Goal: Task Accomplishment & Management: Manage account settings

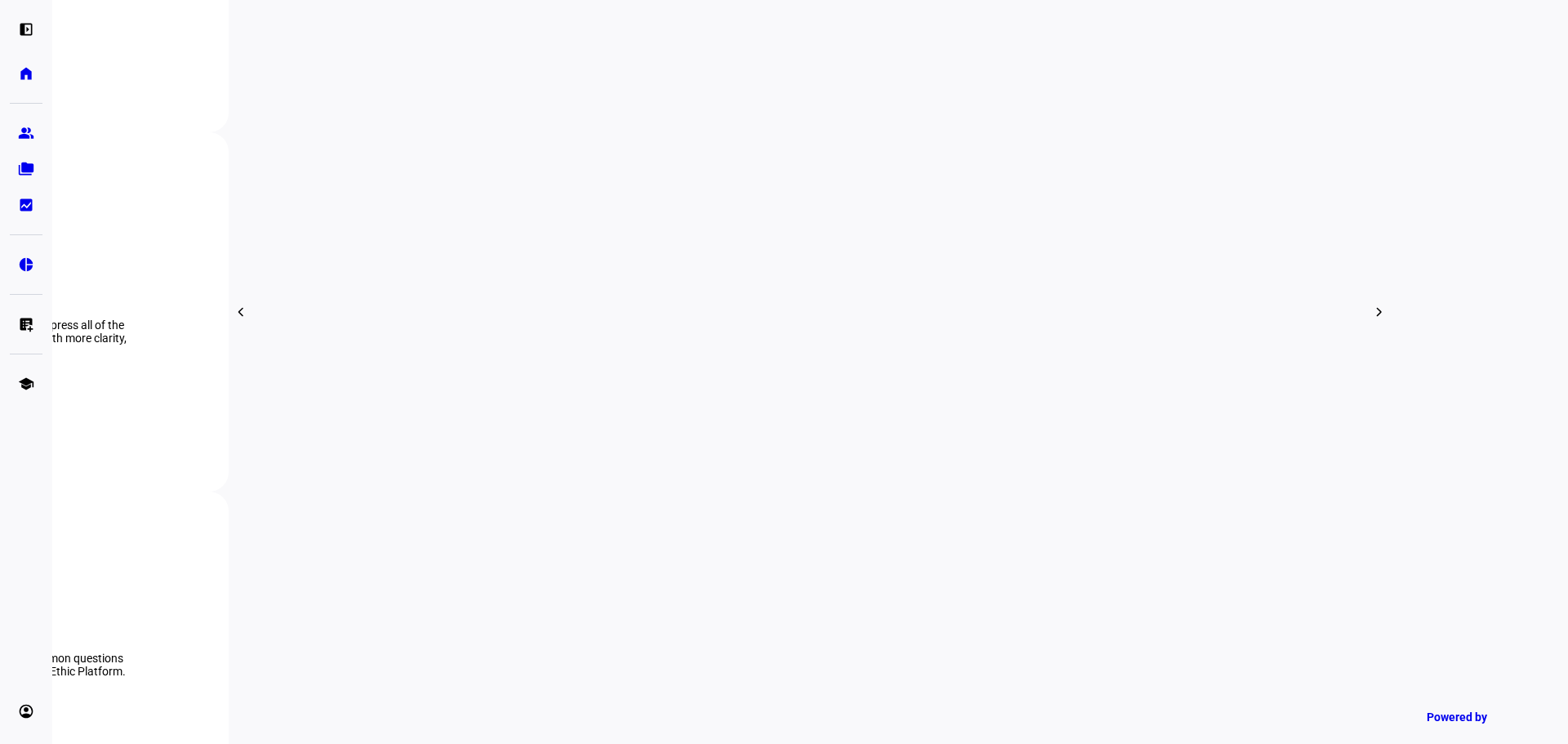
scroll to position [1389, 0]
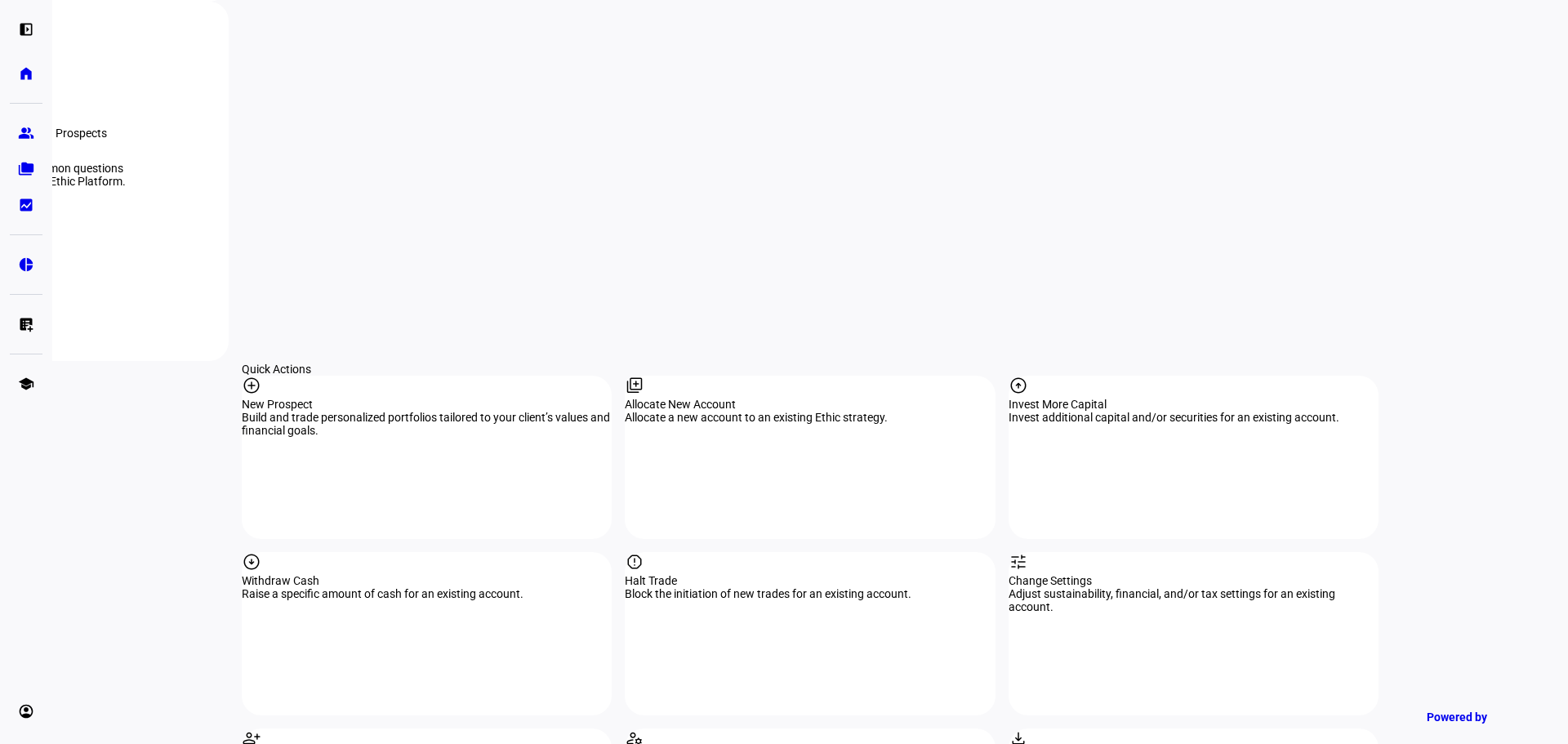
click at [29, 140] on eth-mat-symbol "group" at bounding box center [26, 133] width 16 height 16
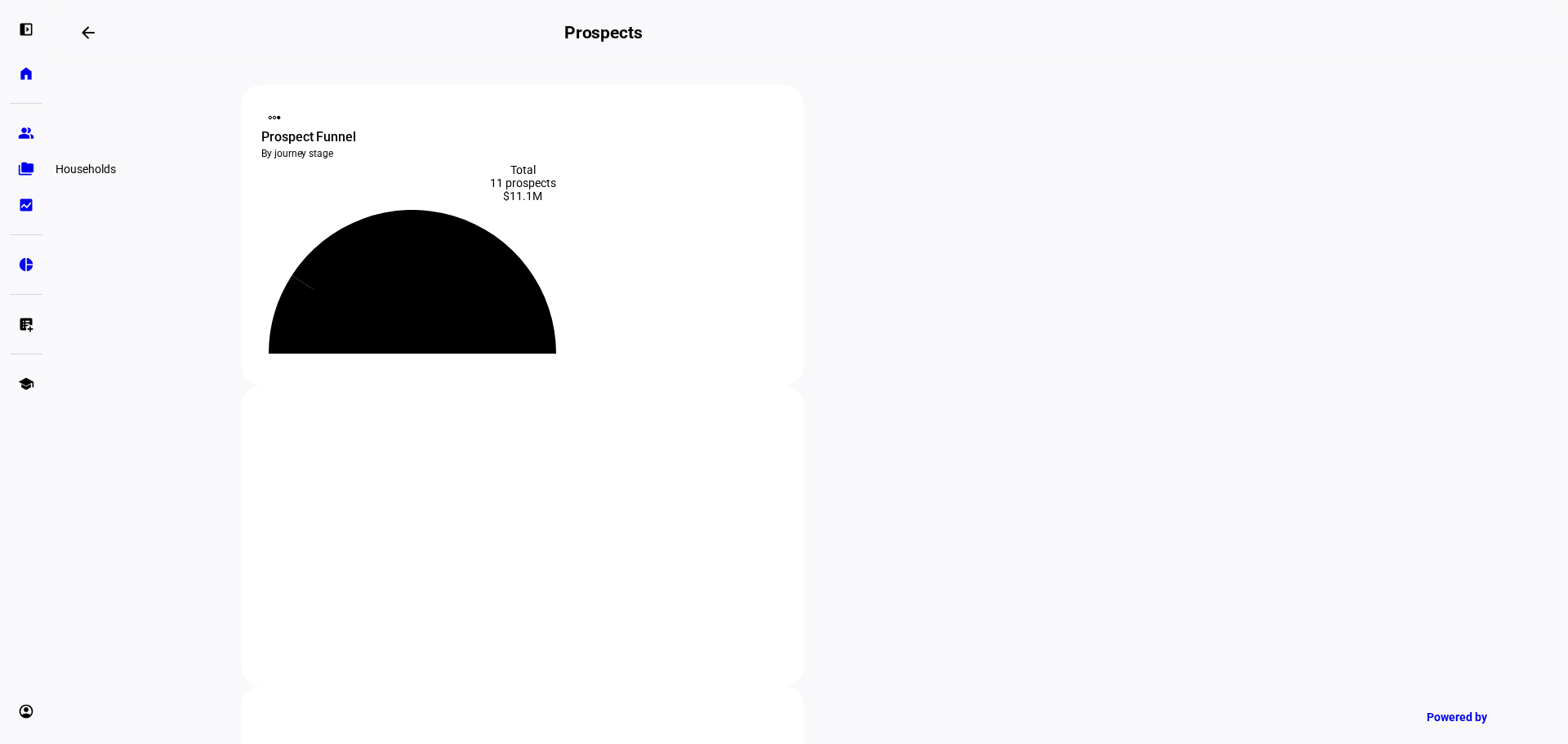
click at [26, 175] on eth-mat-symbol "folder_copy" at bounding box center [26, 169] width 16 height 16
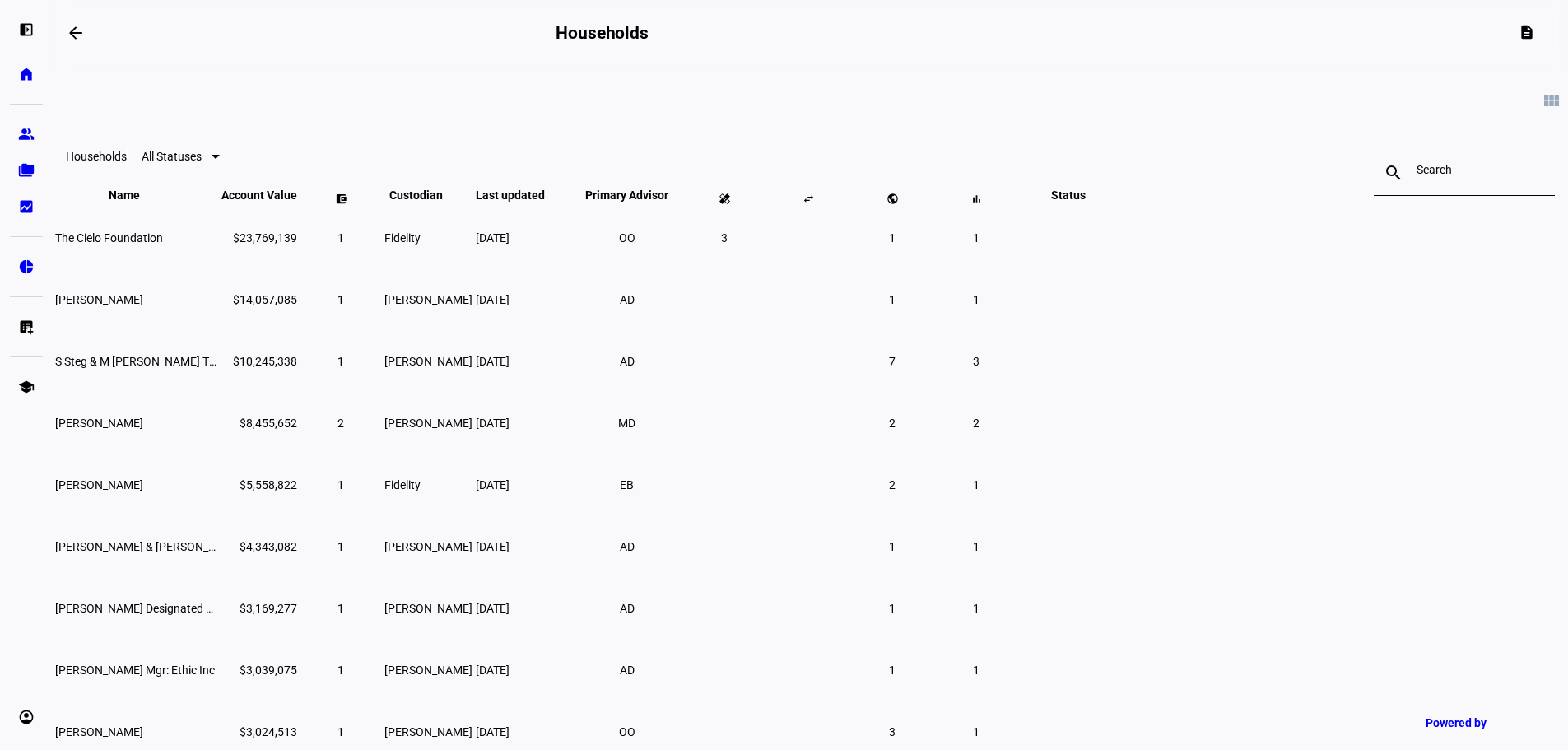
click at [1417, 176] on input at bounding box center [1464, 170] width 95 height 14
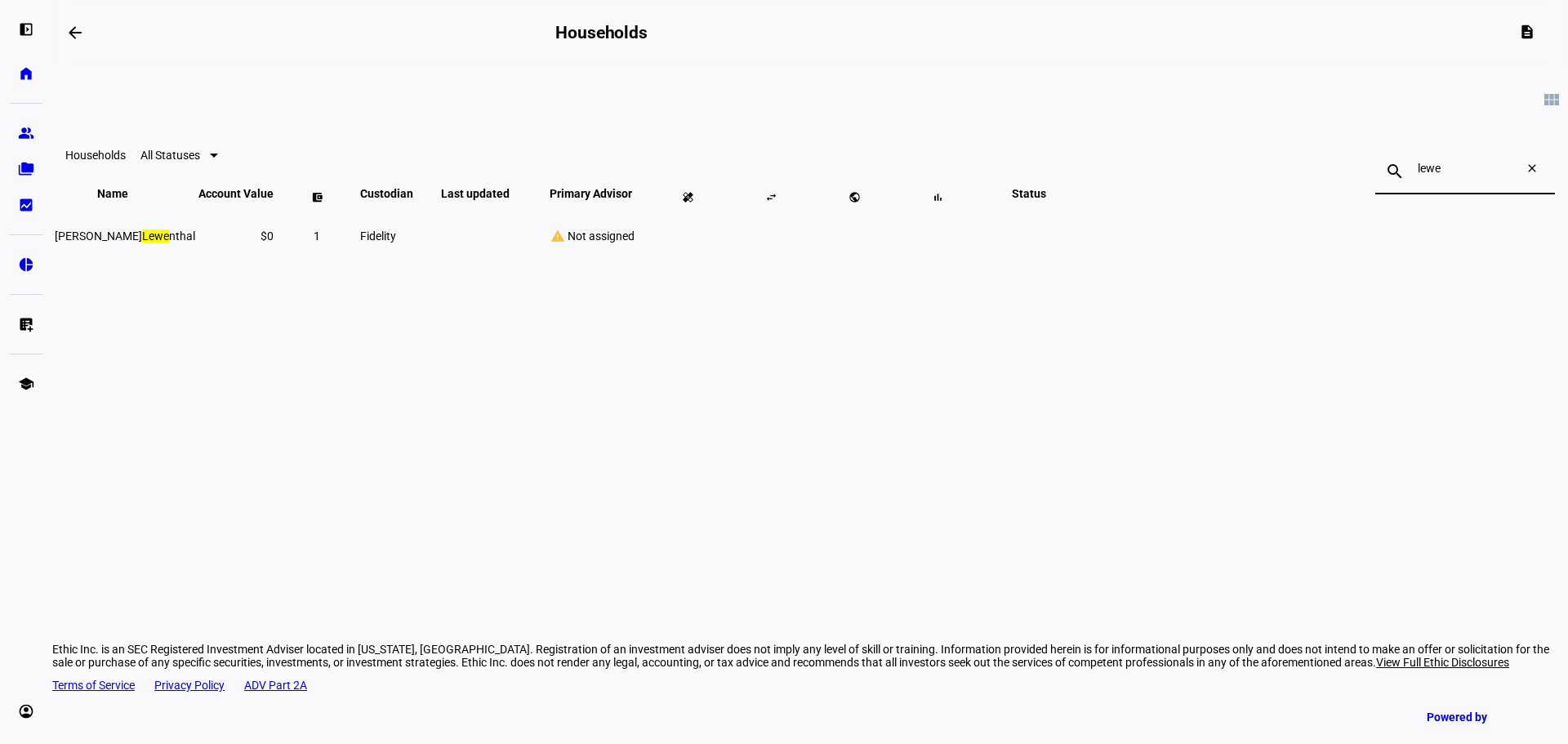
type input "lewe"
click at [169, 243] on mark "Lewe" at bounding box center [156, 236] width 27 height 13
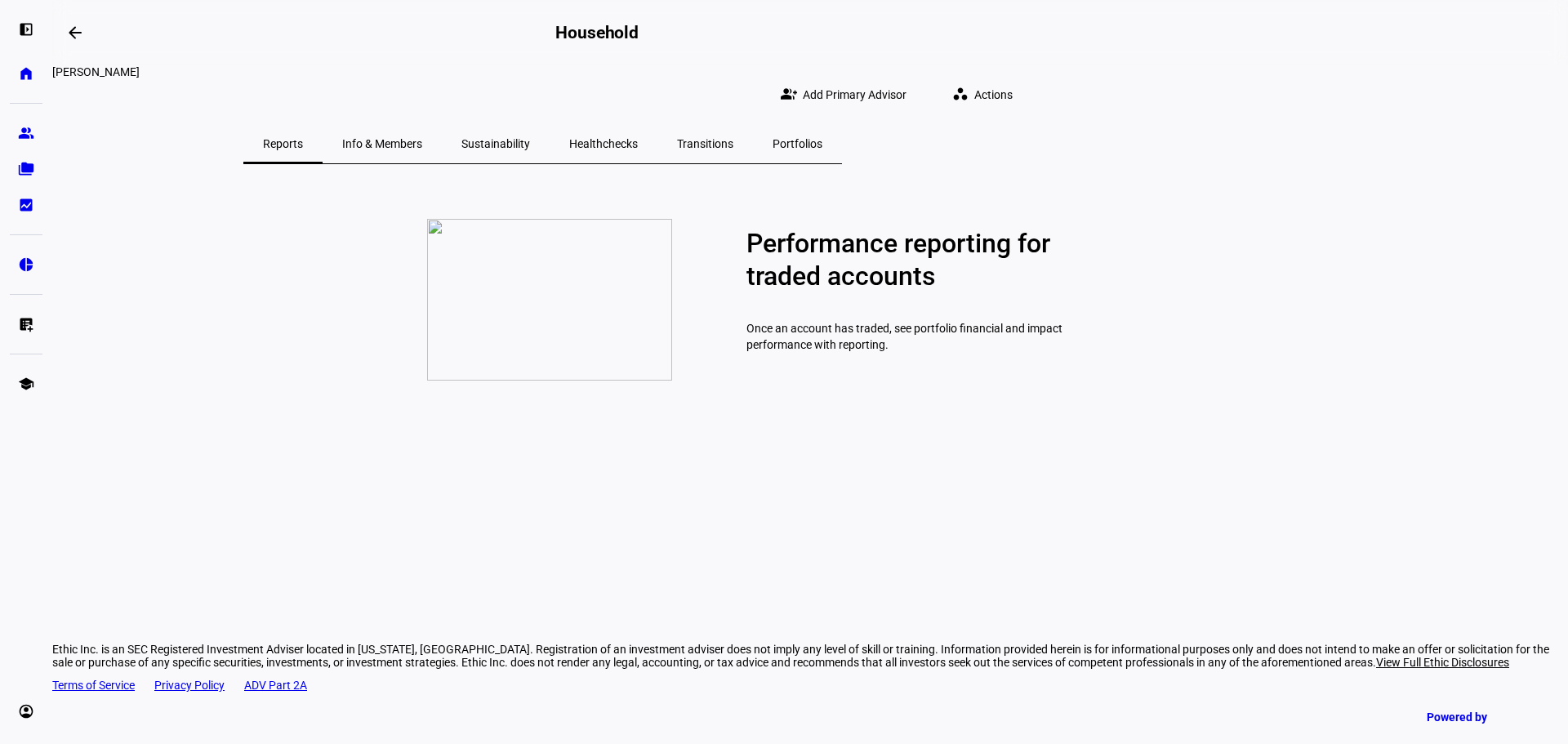
click at [1013, 80] on span "Actions" at bounding box center [993, 94] width 39 height 32
click at [1202, 236] on span "Change Settings" at bounding box center [1217, 242] width 84 height 13
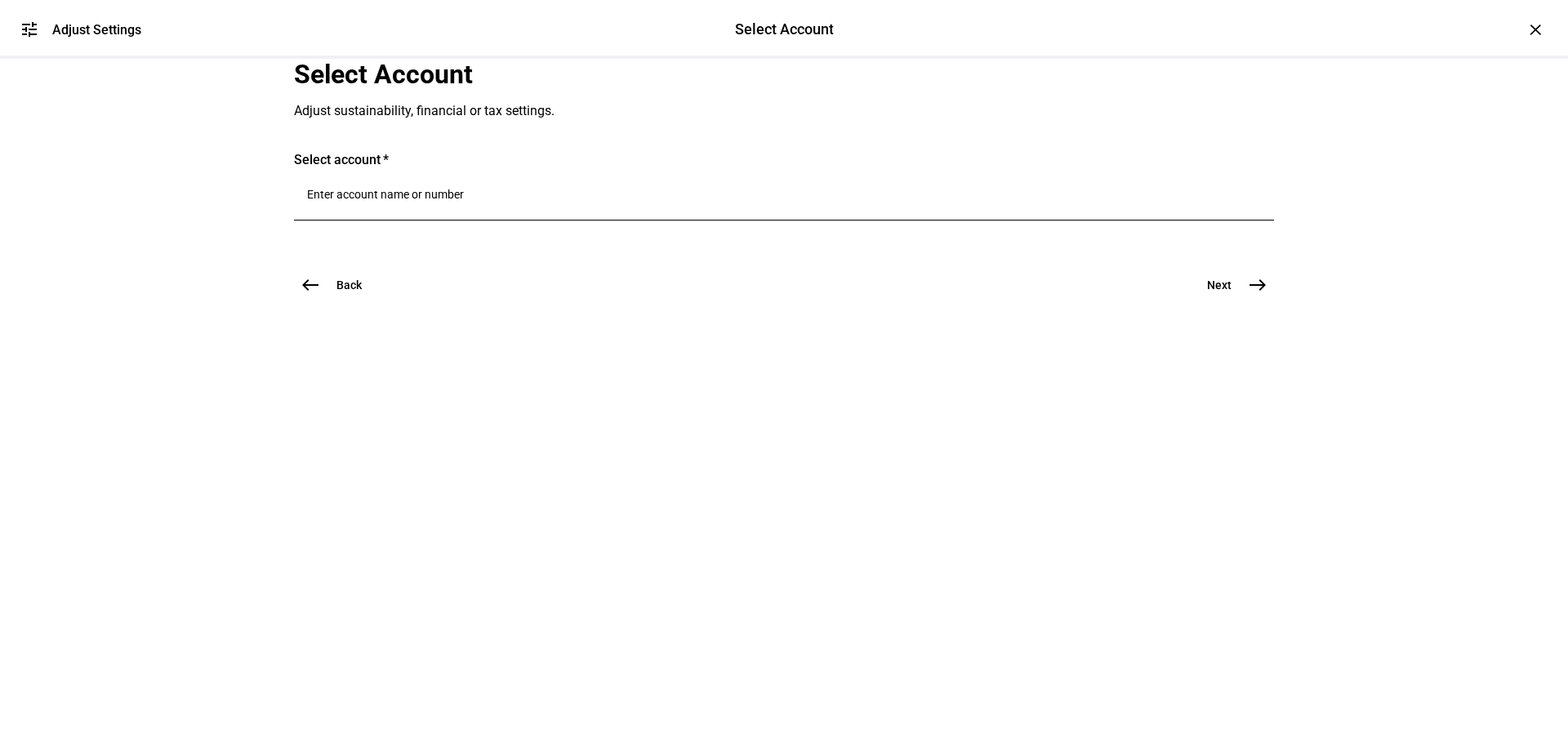
click at [492, 201] on input "Number" at bounding box center [784, 194] width 954 height 13
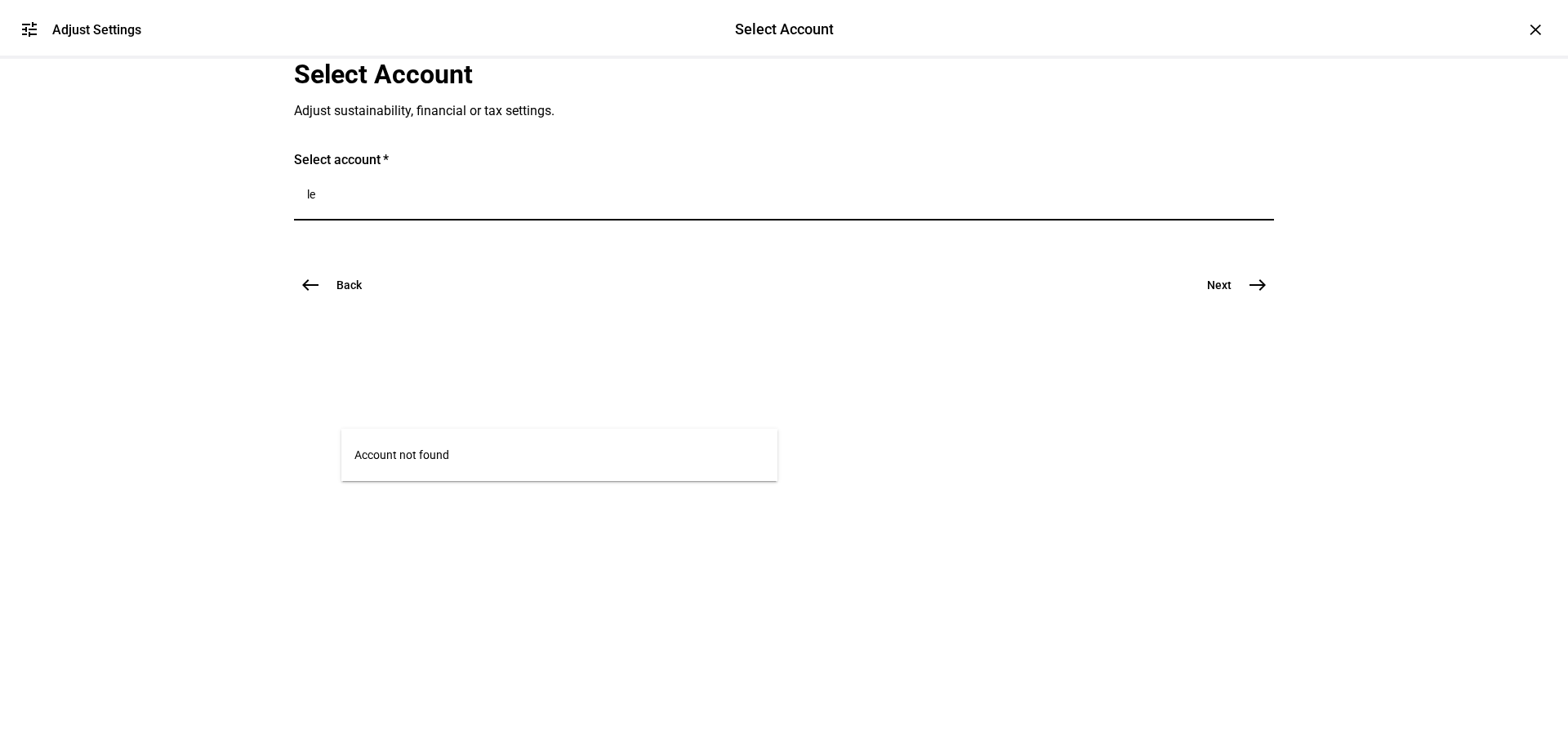
type input "l"
type input "j"
type input "t"
click at [568, 201] on input "Number" at bounding box center [784, 194] width 954 height 13
paste input "636406387"
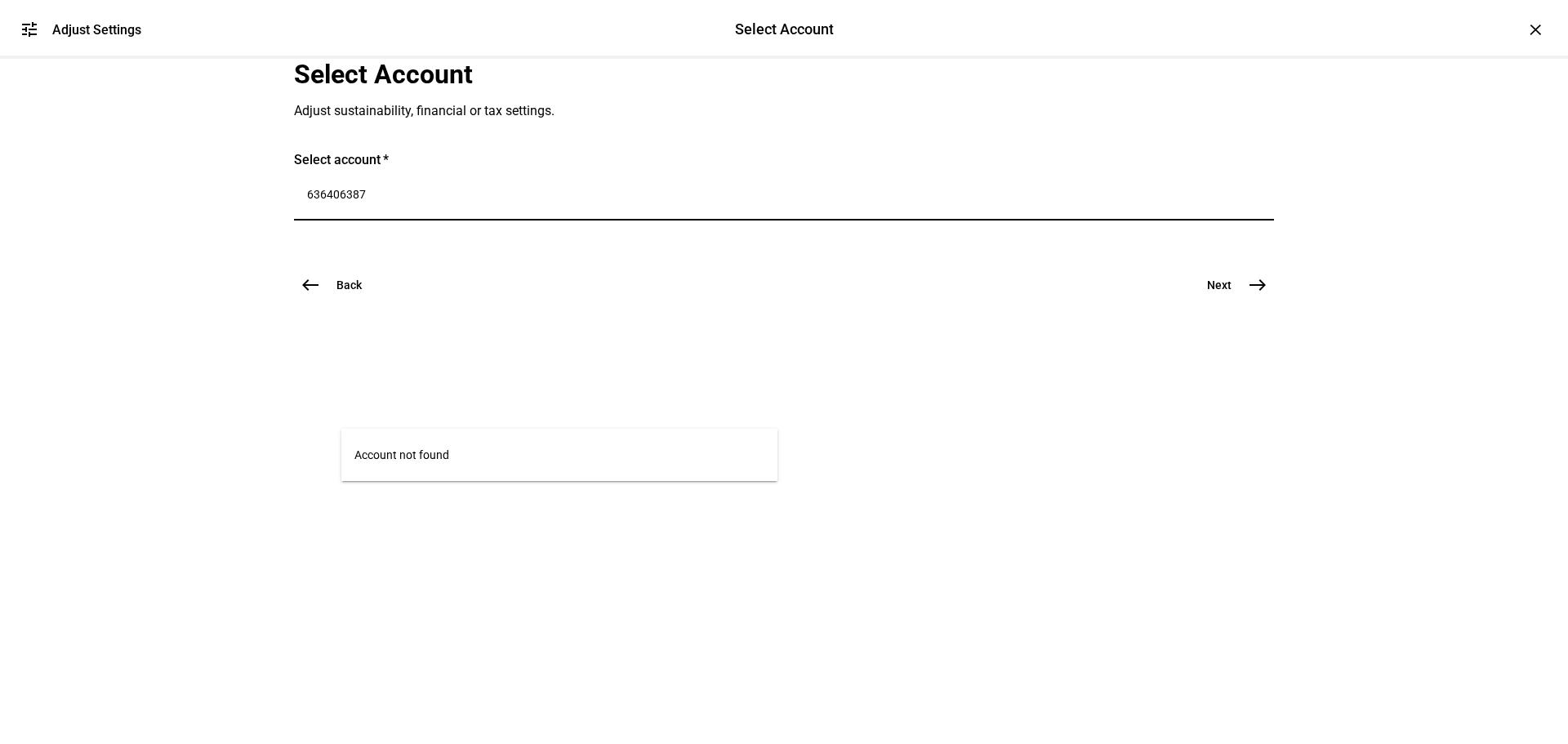
click at [371, 201] on input "636406387" at bounding box center [784, 194] width 954 height 13
type input "636-406387"
click at [849, 236] on mat-card "Select account 636-406387" at bounding box center [784, 194] width 981 height 85
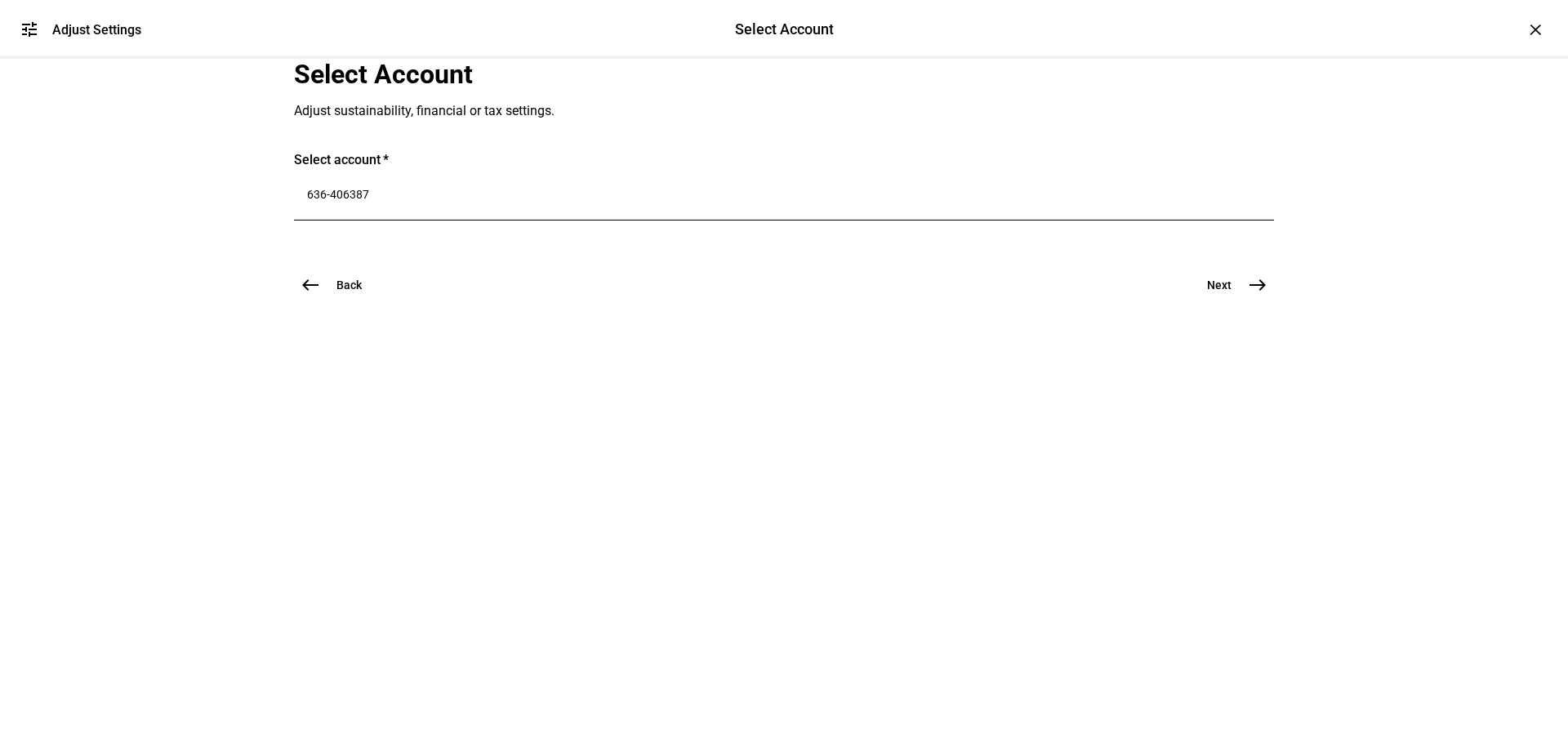
click at [310, 295] on mat-icon "west" at bounding box center [310, 285] width 20 height 20
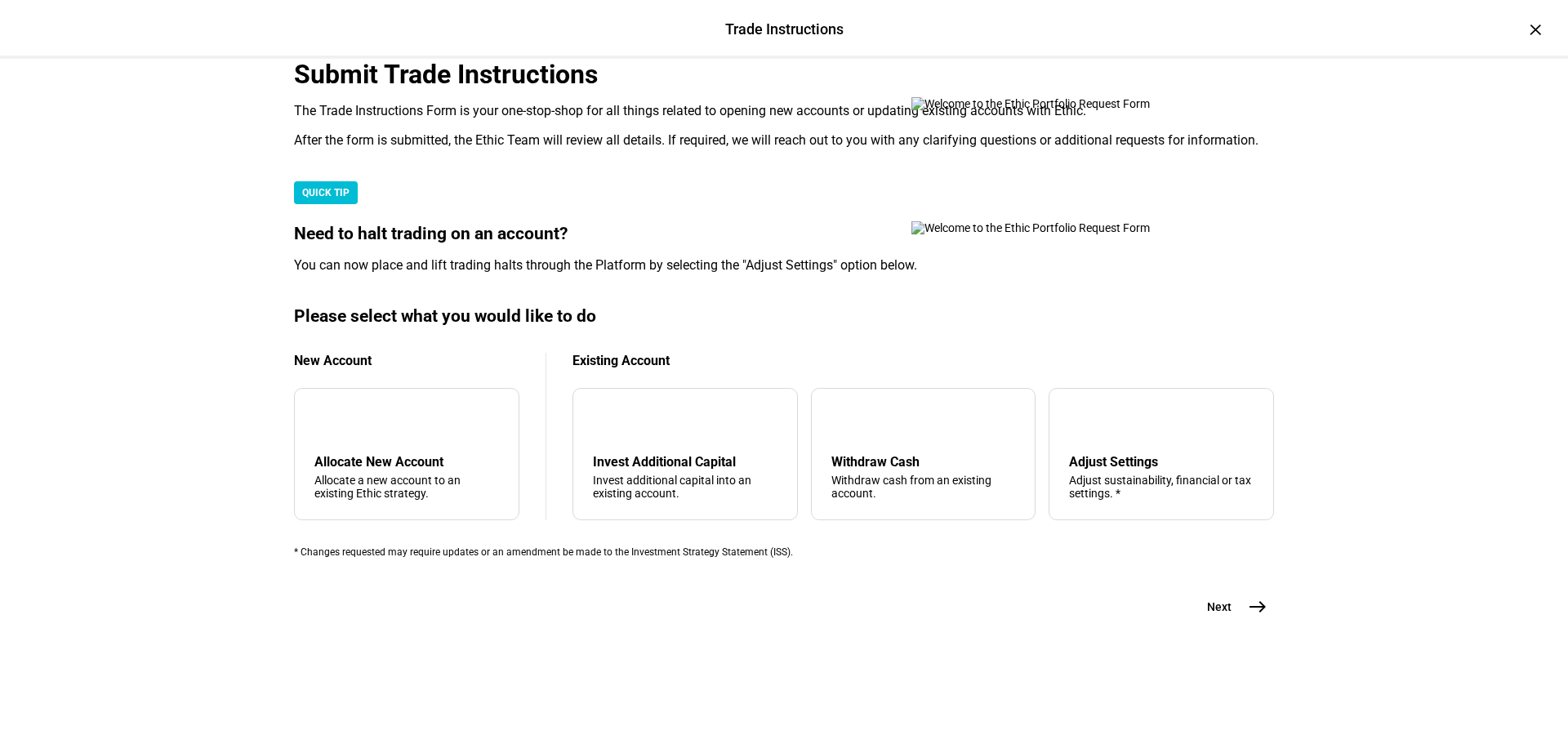
scroll to position [396, 0]
click at [1070, 454] on div "Adjust Settings" at bounding box center [1161, 462] width 184 height 15
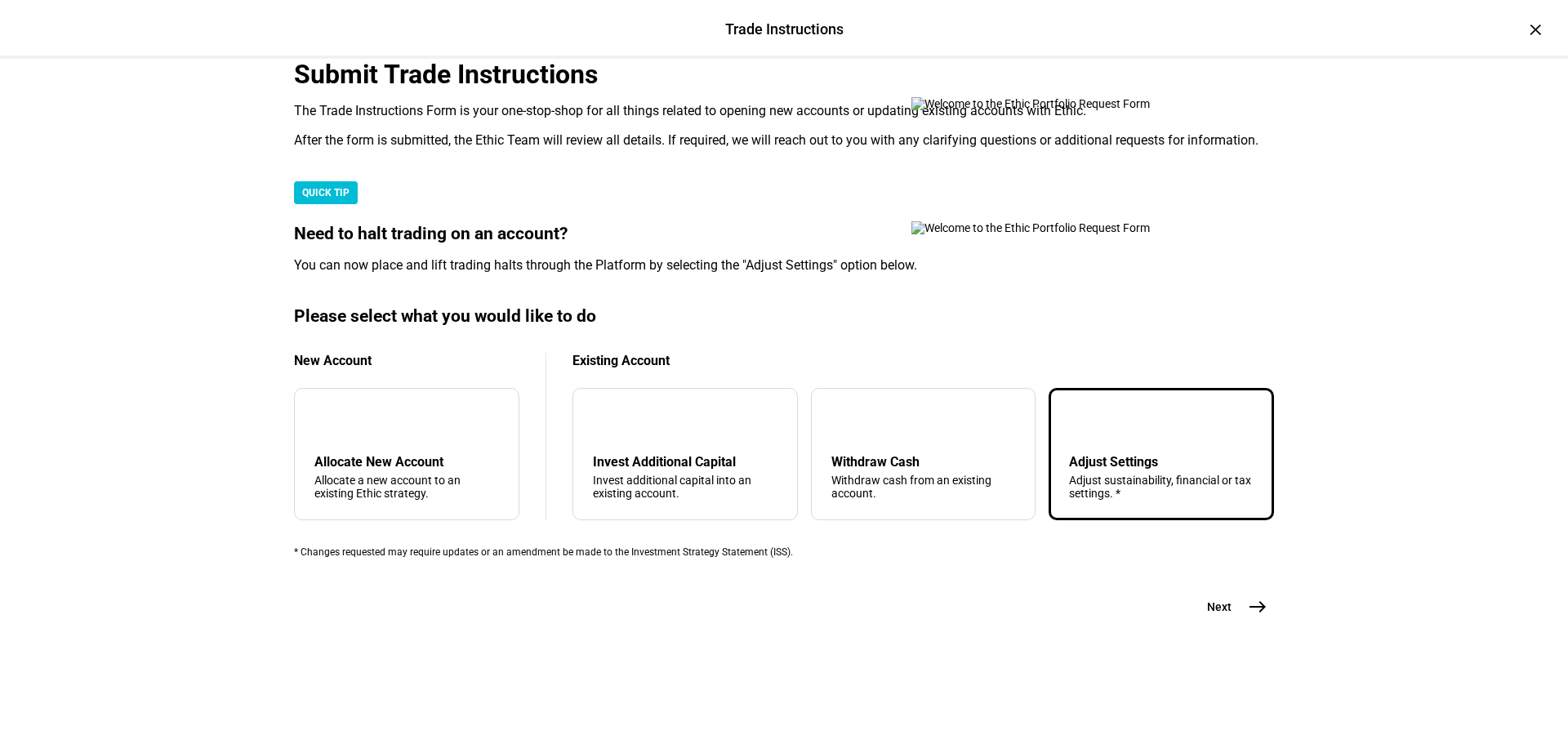
click at [1212, 615] on span "Next" at bounding box center [1219, 607] width 24 height 16
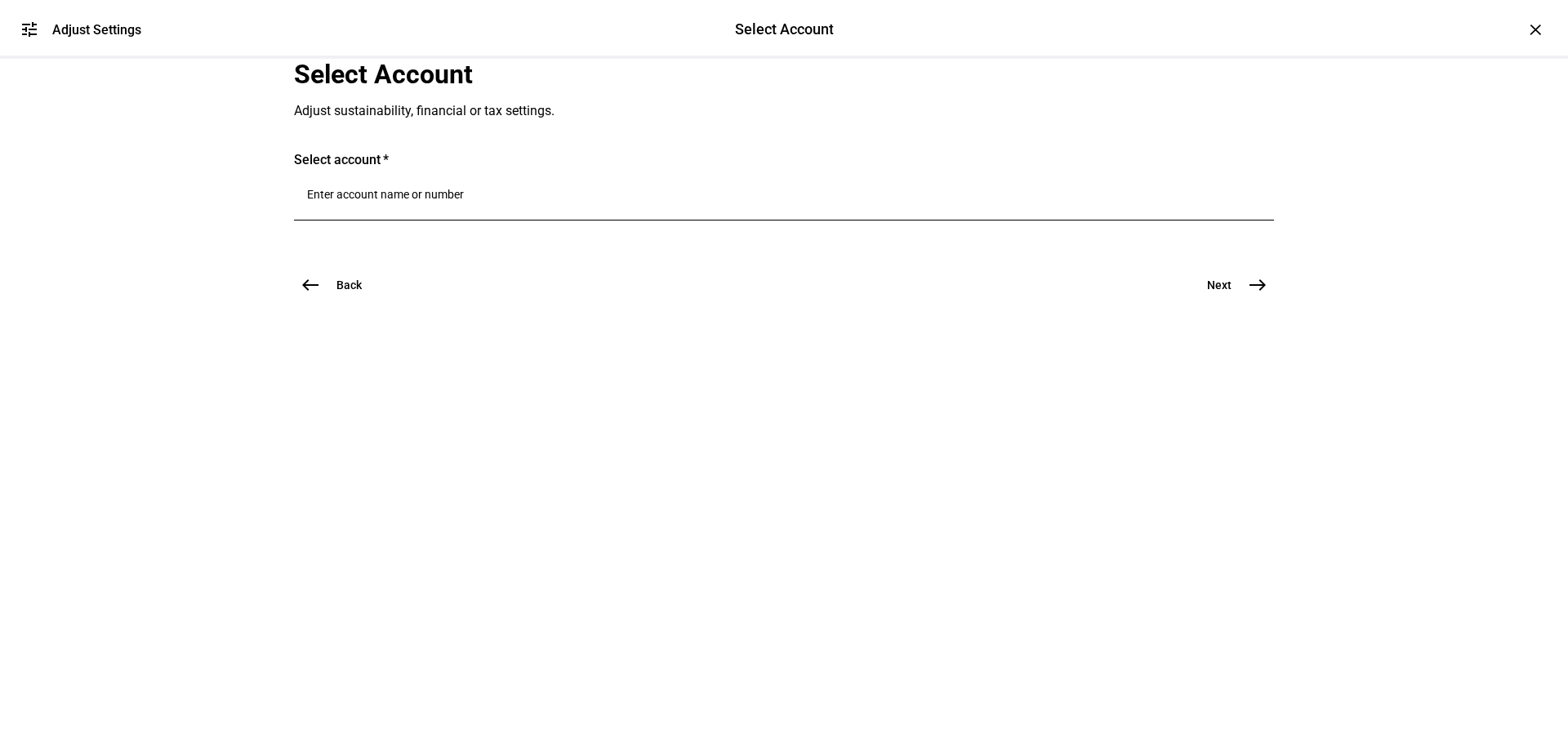
click at [523, 201] on input "Number" at bounding box center [784, 194] width 954 height 13
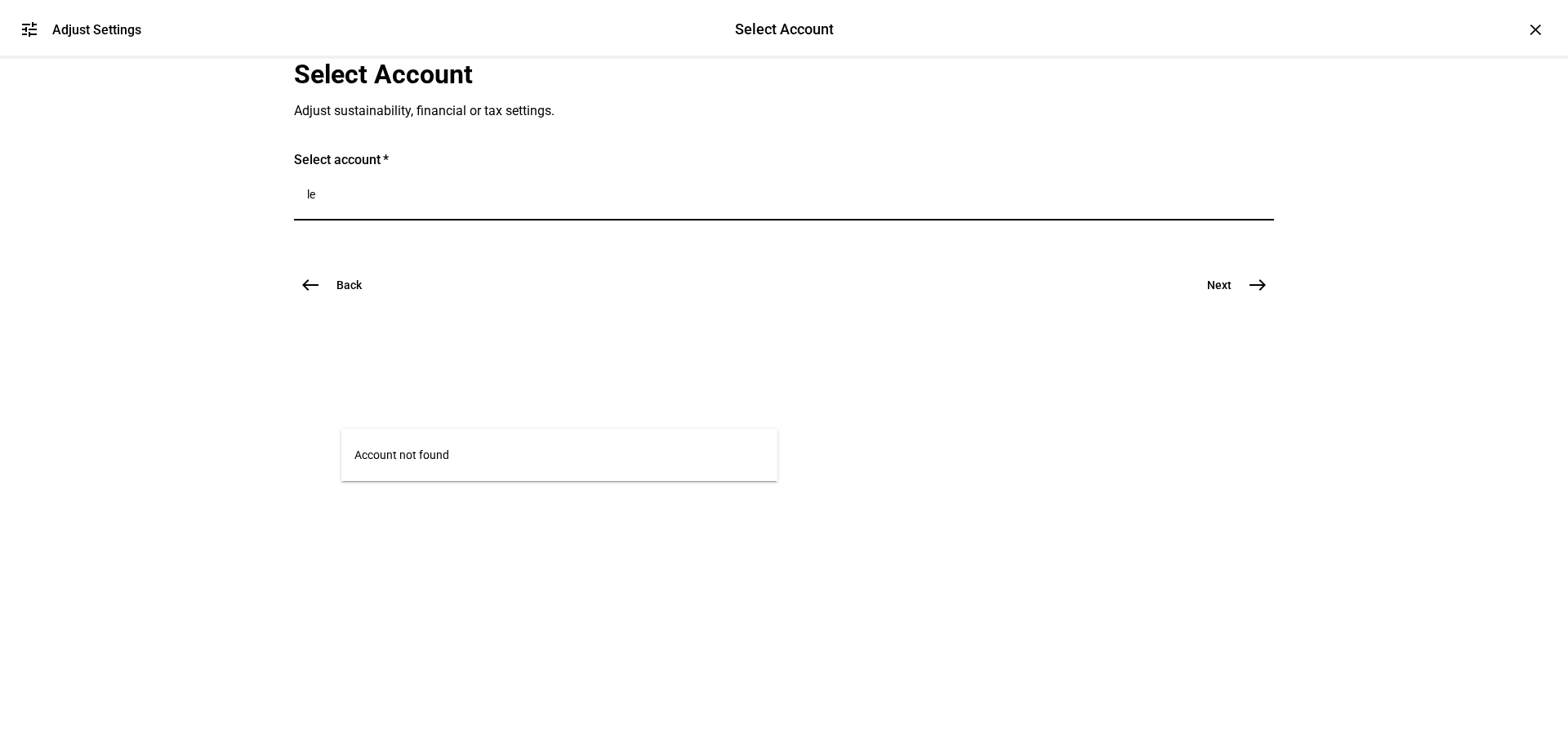
type input "l"
type input "n"
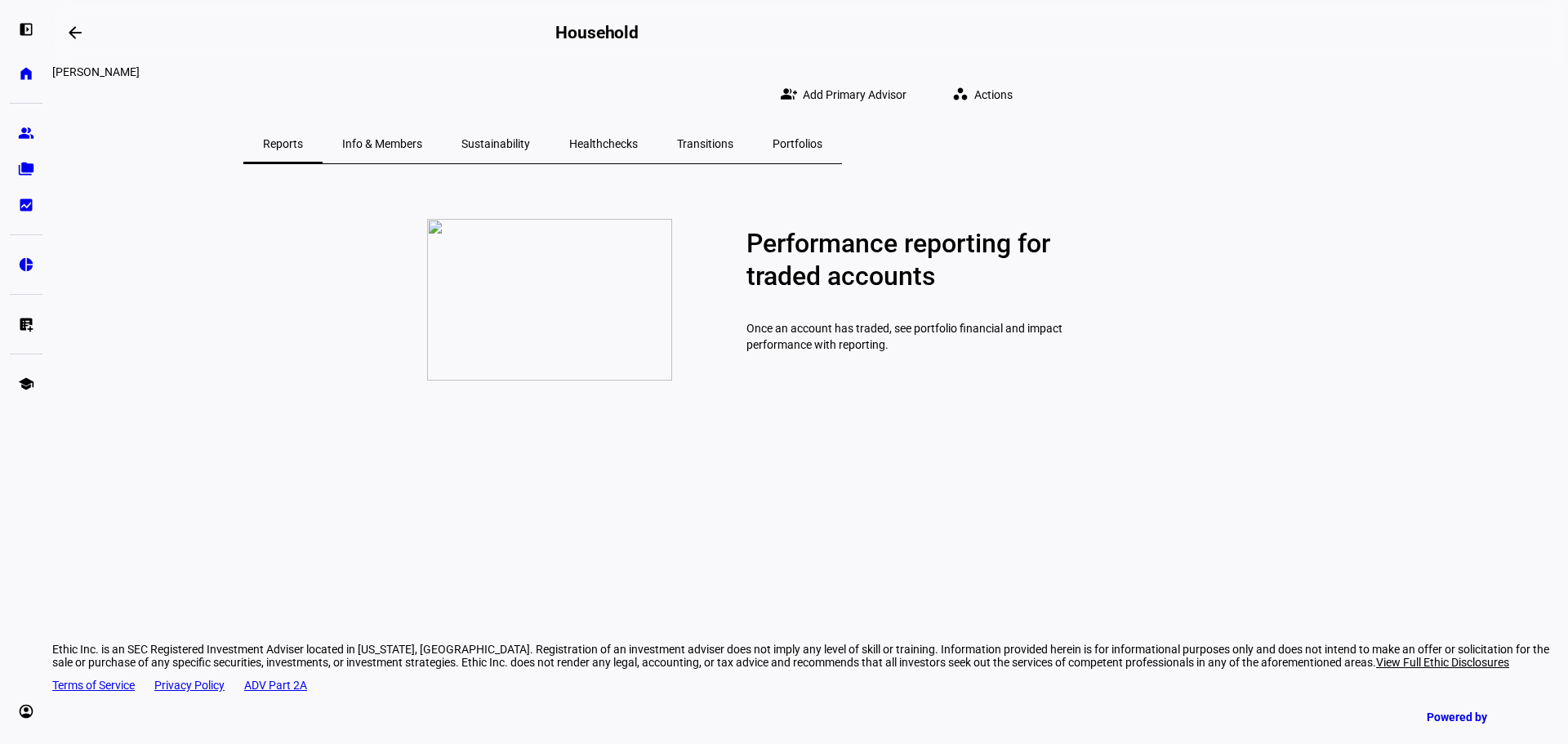
click at [1013, 78] on span "Actions" at bounding box center [993, 94] width 39 height 32
click at [1204, 236] on span "Change Settings" at bounding box center [1217, 242] width 84 height 13
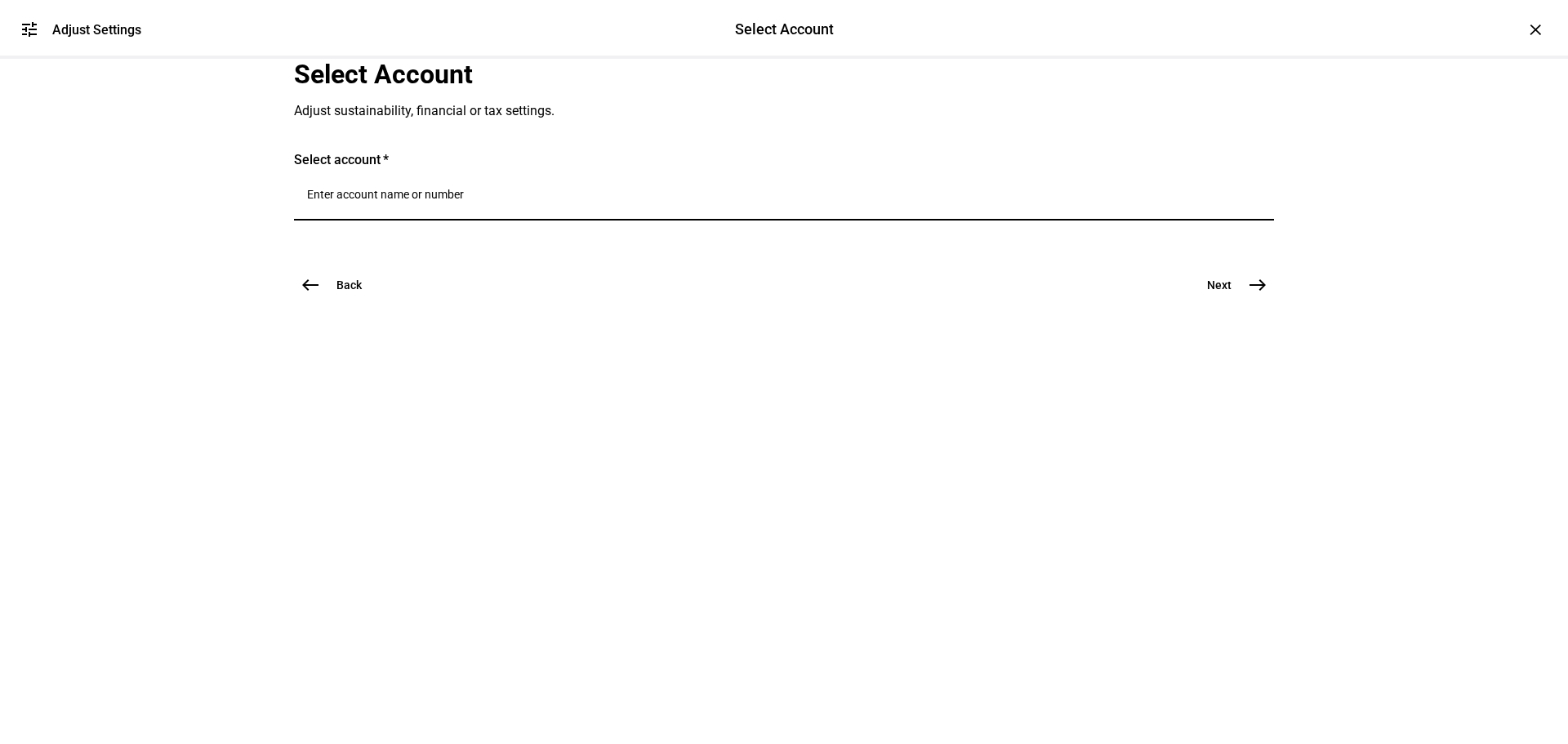
click at [538, 201] on input "Number" at bounding box center [784, 194] width 954 height 13
type input "l"
type input "n"
click at [511, 201] on input "Number" at bounding box center [784, 194] width 954 height 13
click at [95, 30] on div "Adjust Settings" at bounding box center [96, 30] width 89 height 15
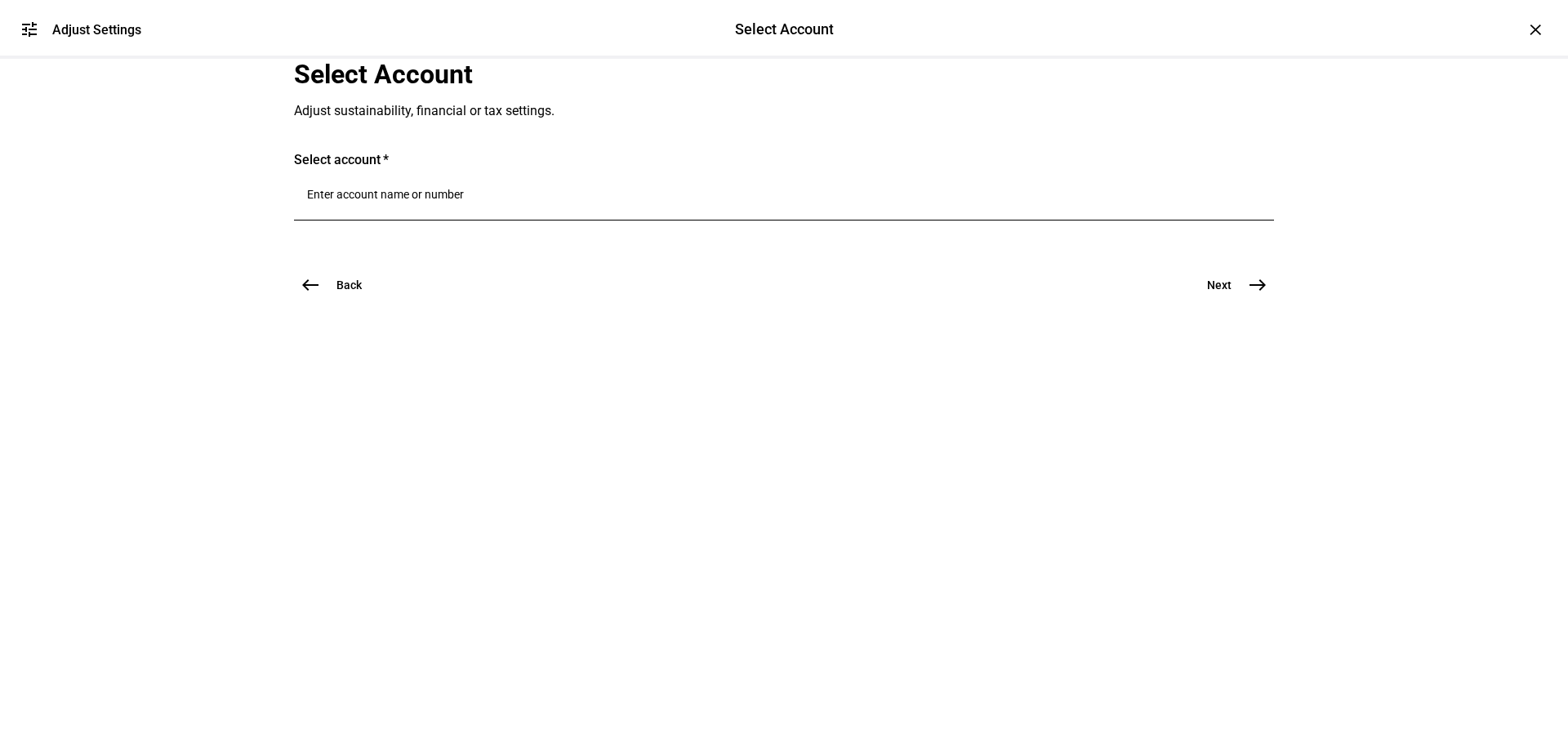
click at [768, 26] on div "Select Account" at bounding box center [784, 30] width 99 height 22
click at [1525, 35] on div "×" at bounding box center [1536, 29] width 26 height 26
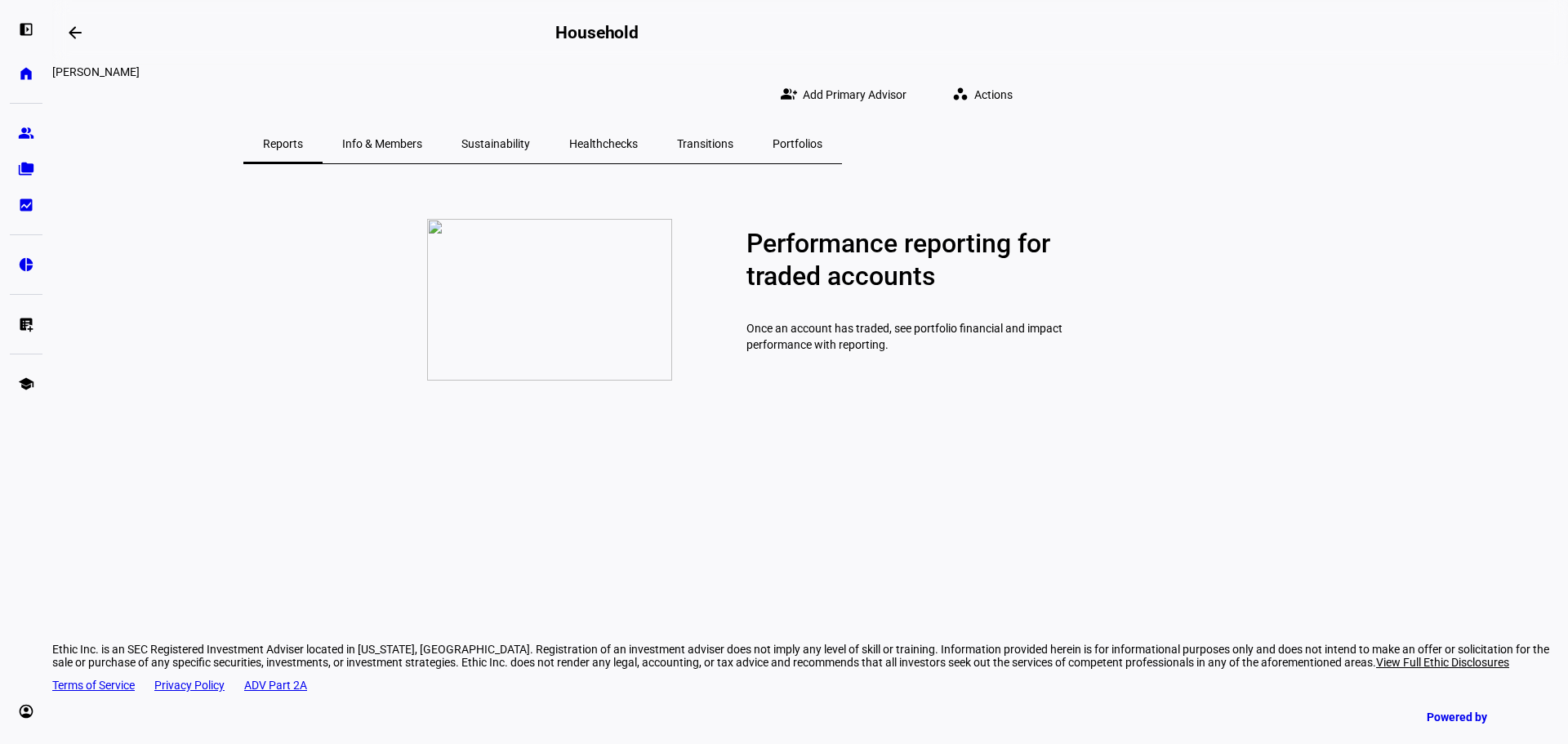
click at [26, 25] on eth-mat-symbol "left_panel_open" at bounding box center [26, 30] width 16 height 16
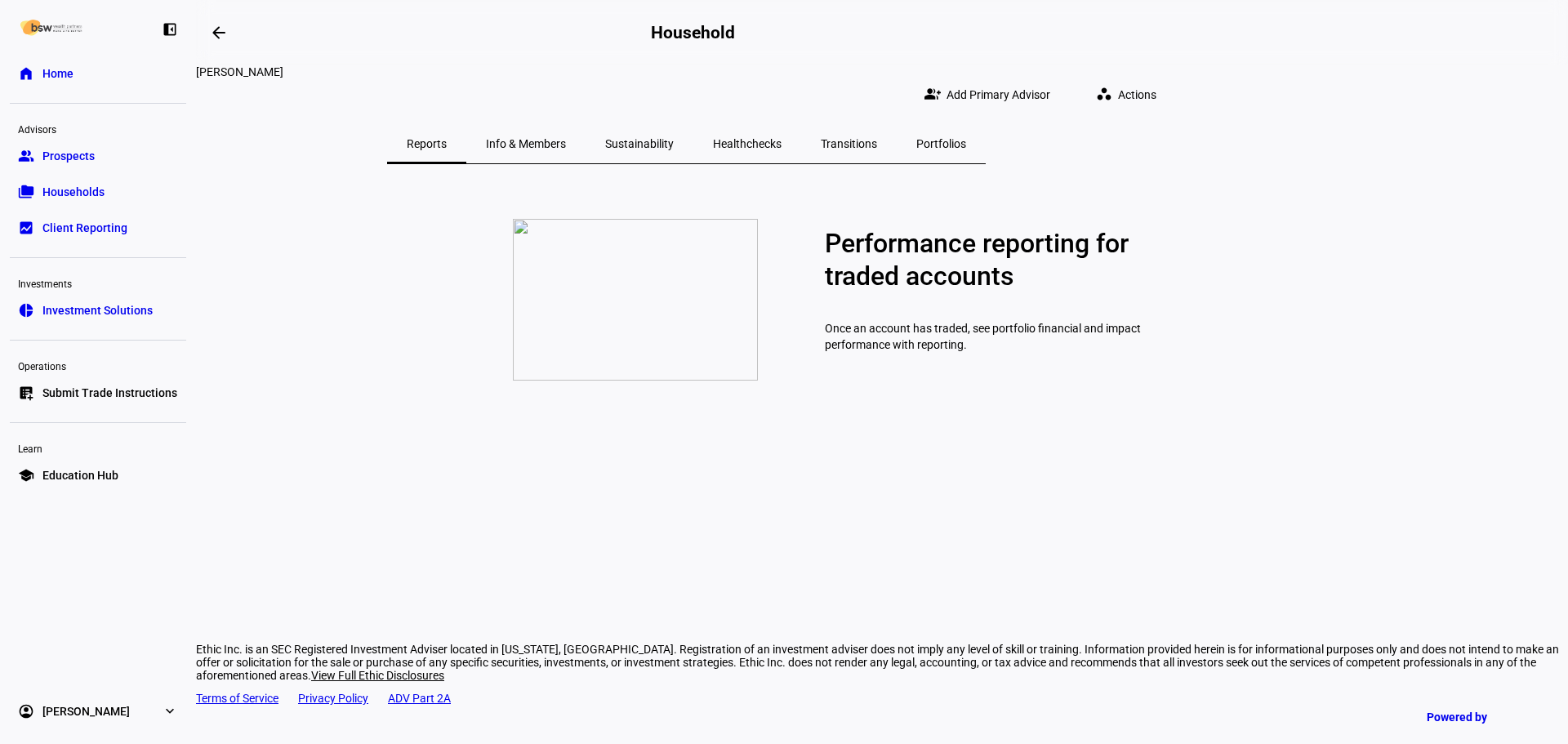
click at [50, 61] on div "left_panel_close home Home Advisors group Prospects folder_copy Households bid_…" at bounding box center [98, 372] width 196 height 744
click at [58, 73] on span "Home" at bounding box center [58, 74] width 31 height 16
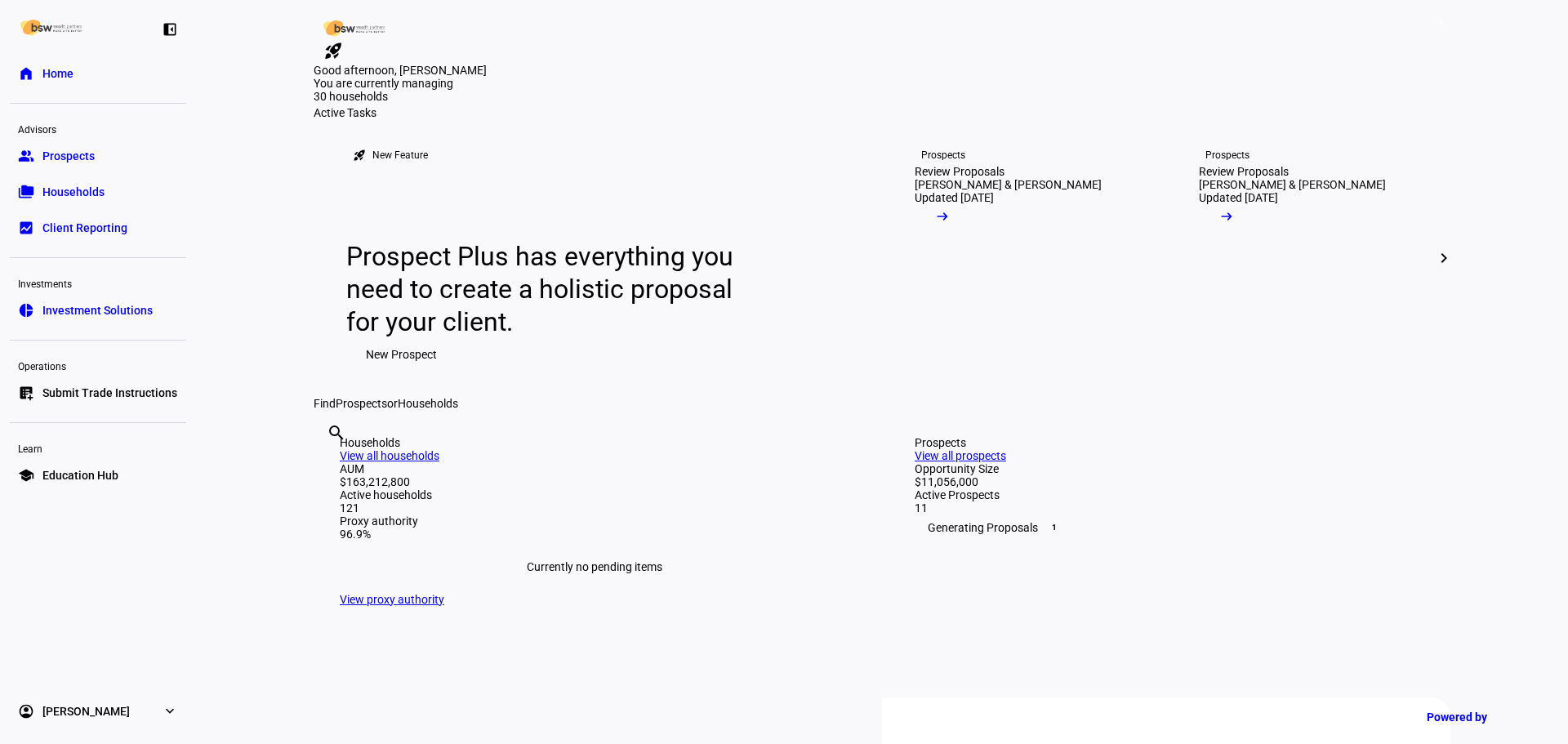
click at [177, 27] on eth-mat-symbol "left_panel_close" at bounding box center [170, 30] width 16 height 16
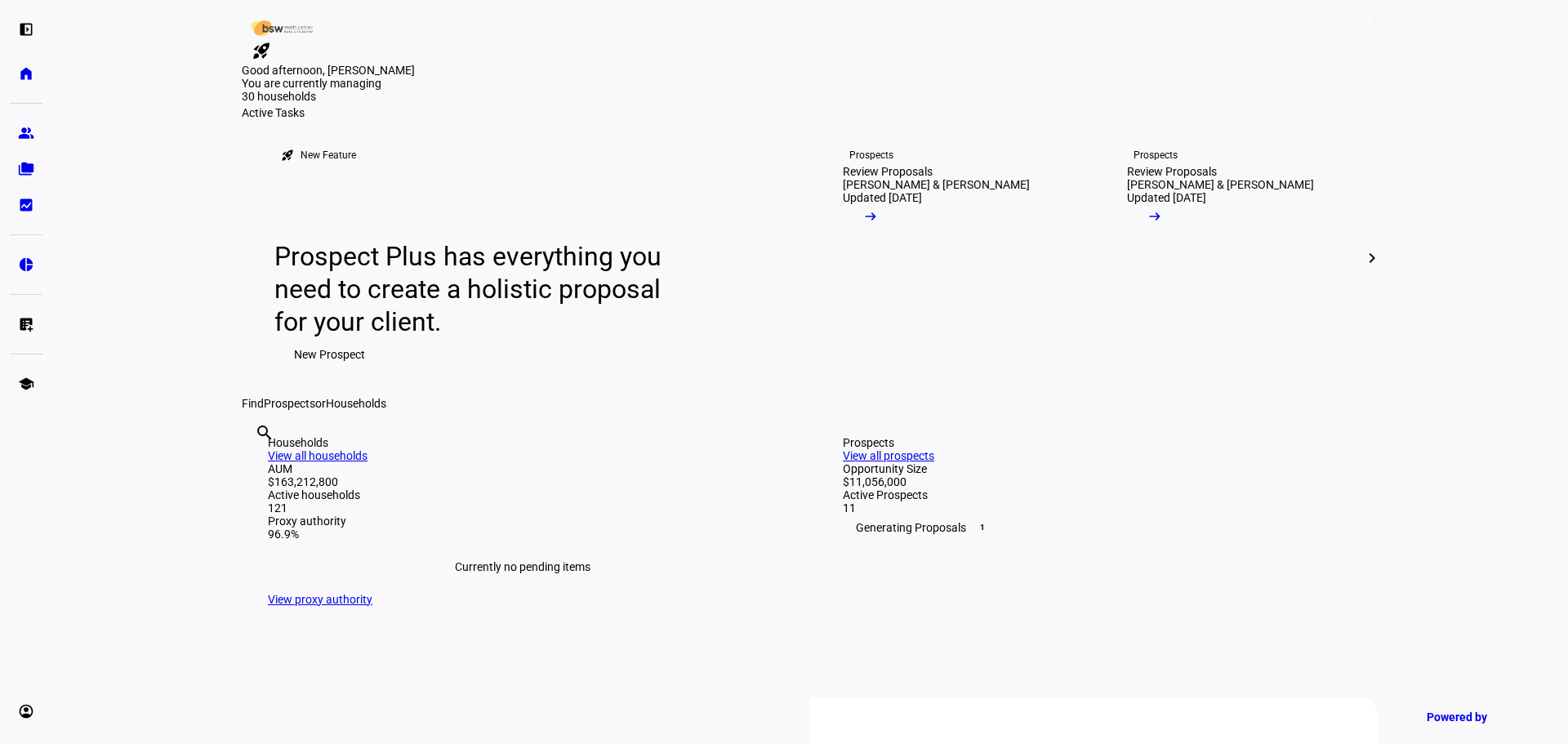
click at [22, 24] on eth-mat-symbol "left_panel_open" at bounding box center [26, 30] width 16 height 16
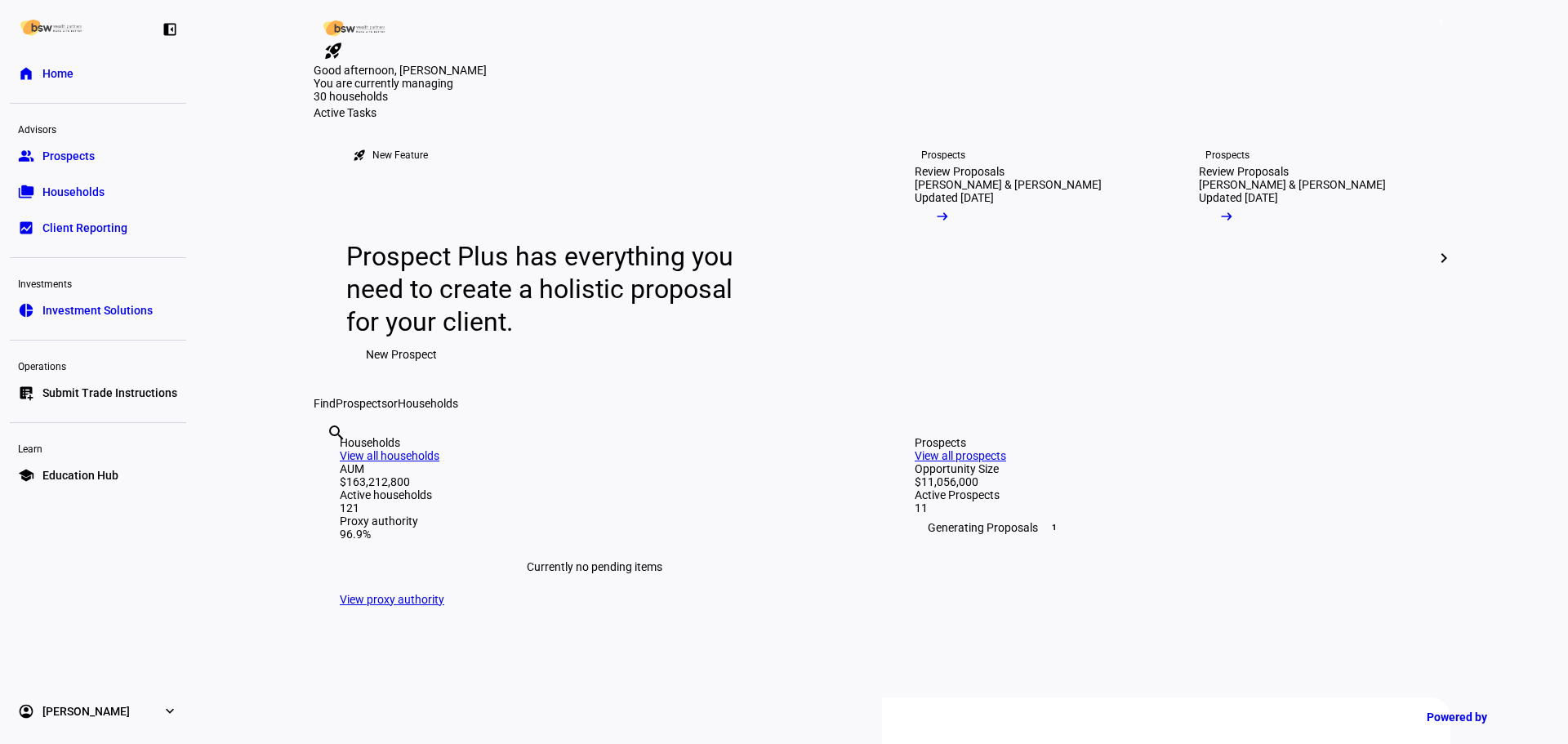
click at [93, 697] on link "account_circle Olivia O'Toole expand_more" at bounding box center [98, 712] width 176 height 32
click at [76, 695] on span "Sign Out" at bounding box center [64, 702] width 43 height 16
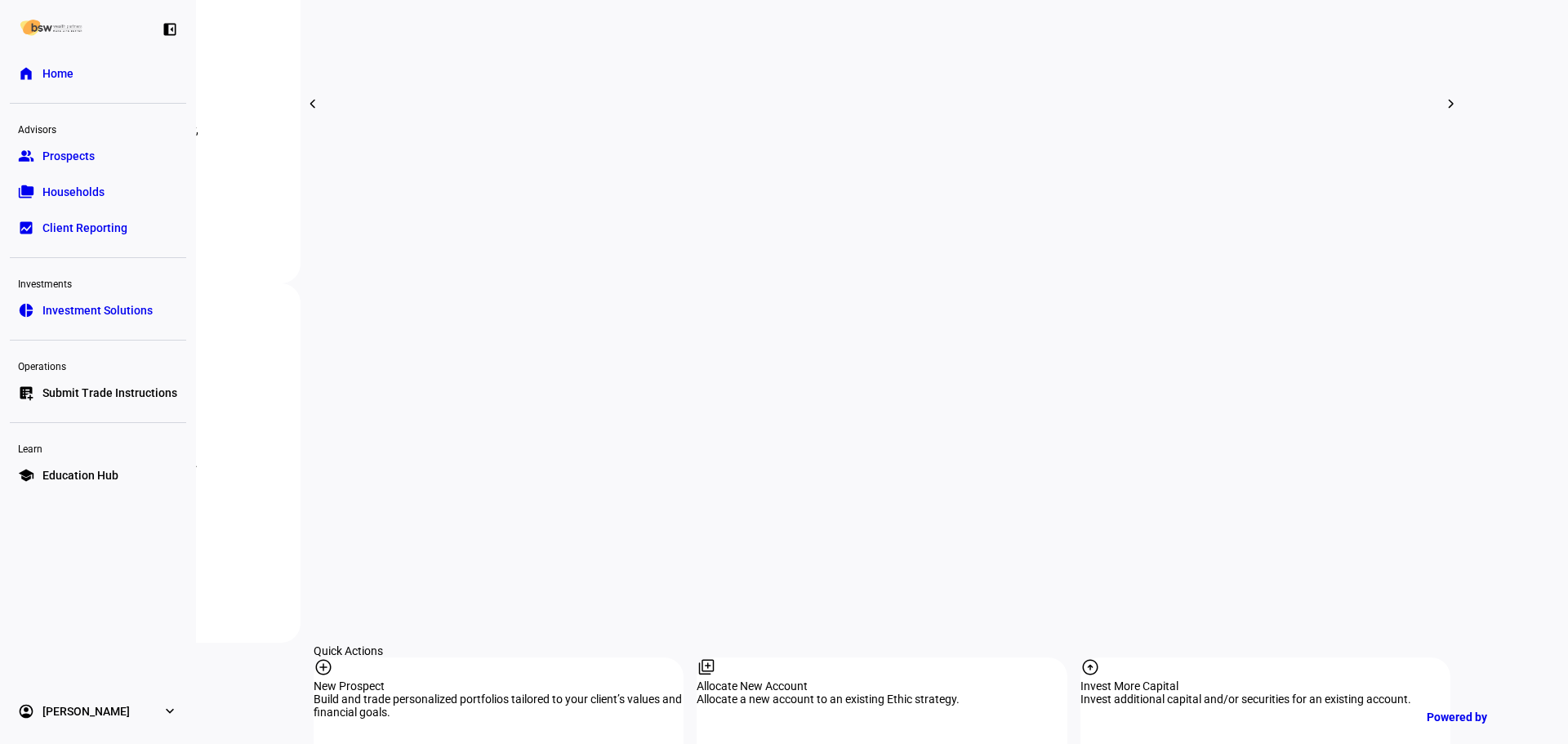
scroll to position [1225, 0]
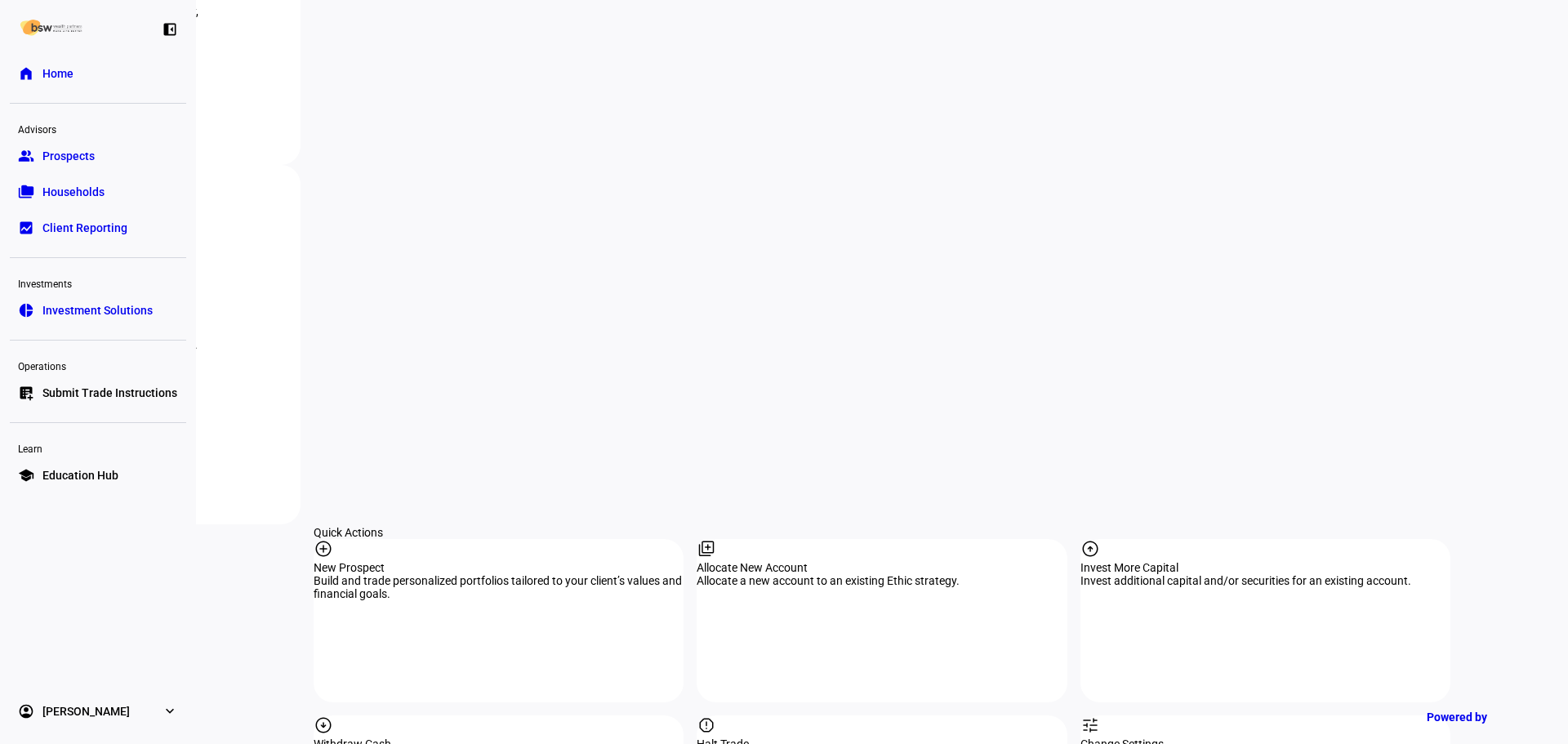
click at [1160, 738] on div "Change Settings" at bounding box center [1265, 744] width 370 height 13
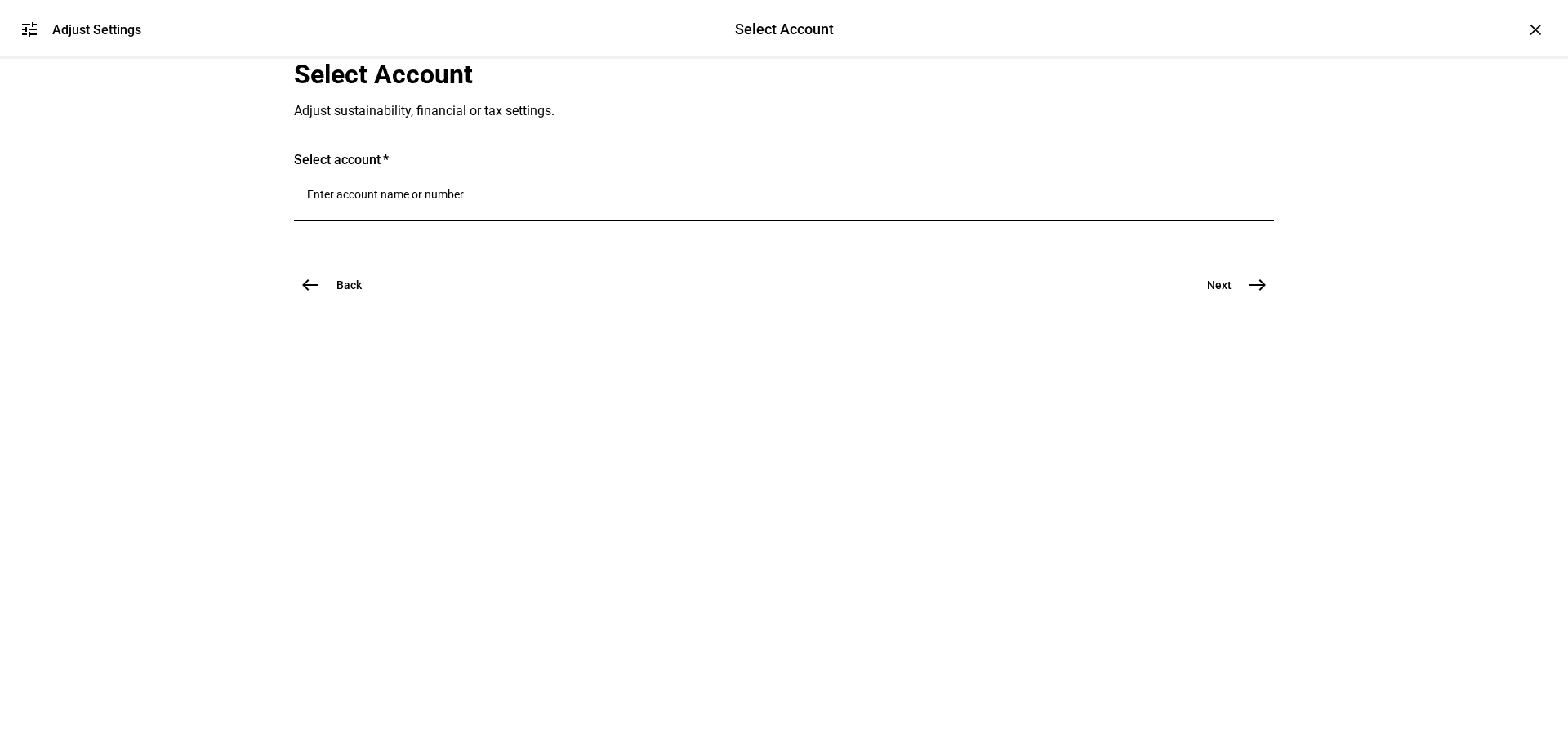
click at [503, 201] on input "Number" at bounding box center [784, 194] width 954 height 13
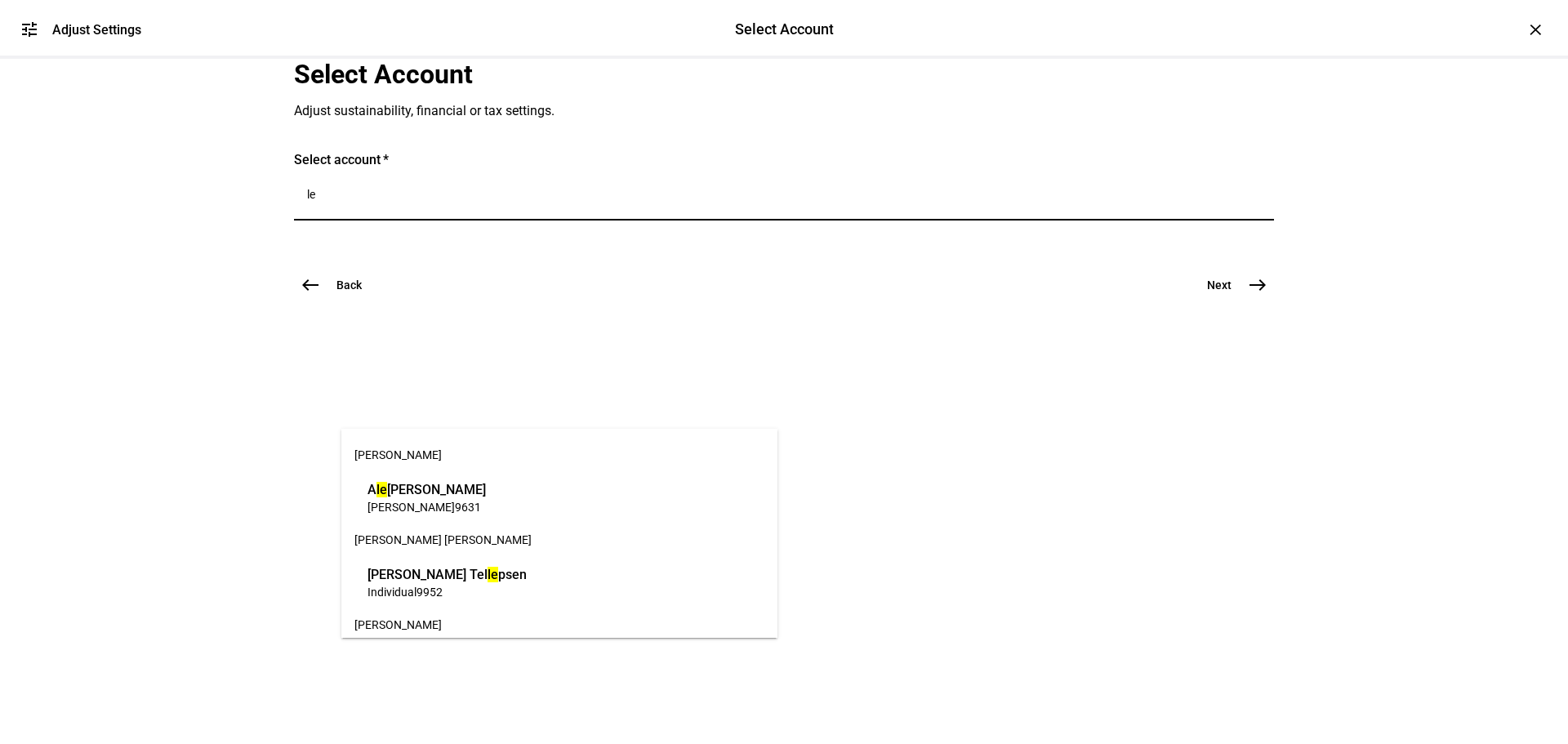
type input "l"
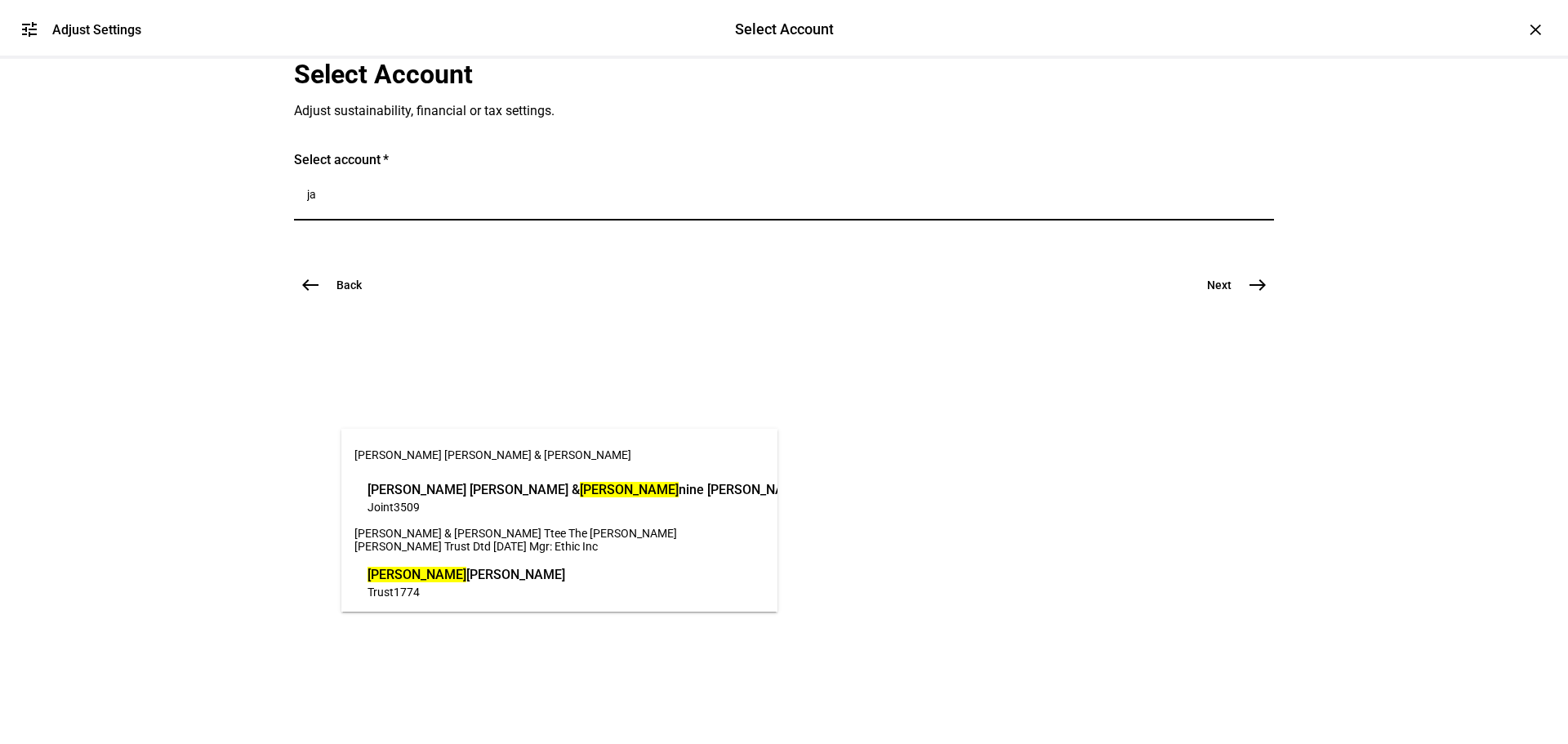
type input "j"
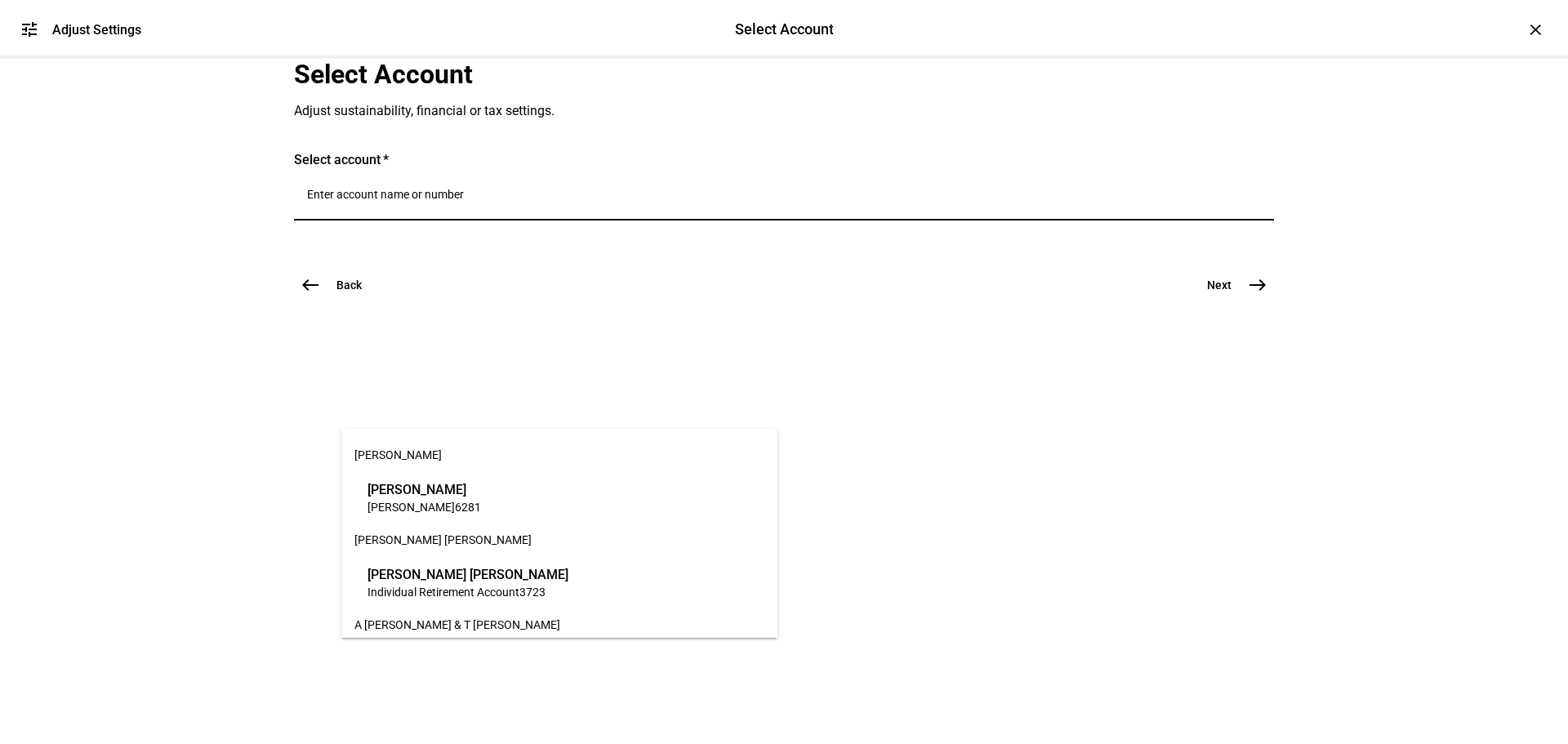
paste input "636406387"
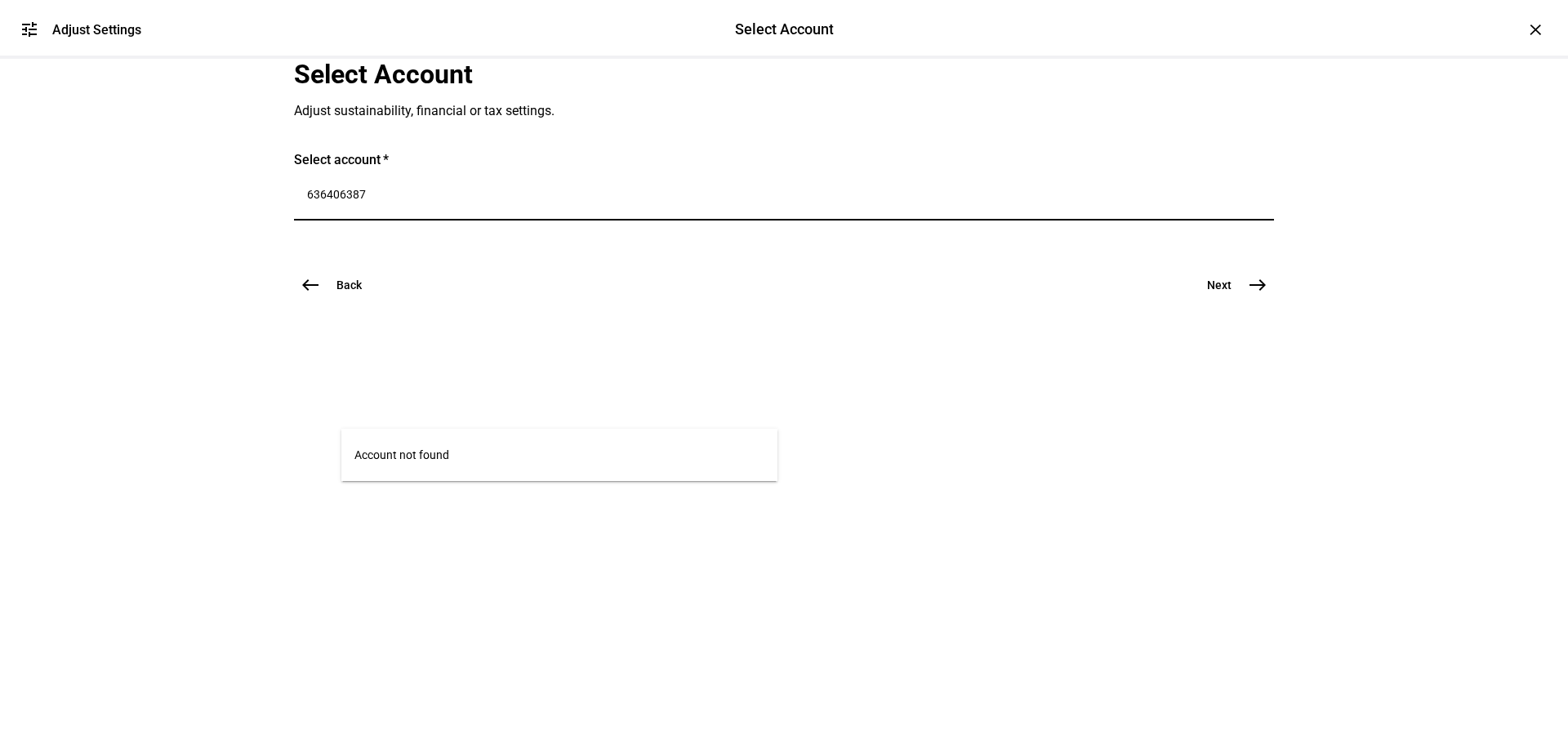
click at [376, 201] on input "636406387" at bounding box center [784, 194] width 954 height 13
drag, startPoint x: 447, startPoint y: 410, endPoint x: 167, endPoint y: 378, distance: 281.8
click at [167, 378] on div "tune Adjust Settings Select Account Select Account Adjust Settings × Select Acc…" at bounding box center [784, 372] width 1568 height 744
type input "636-406387"
click at [326, 301] on button "Back west" at bounding box center [337, 285] width 87 height 32
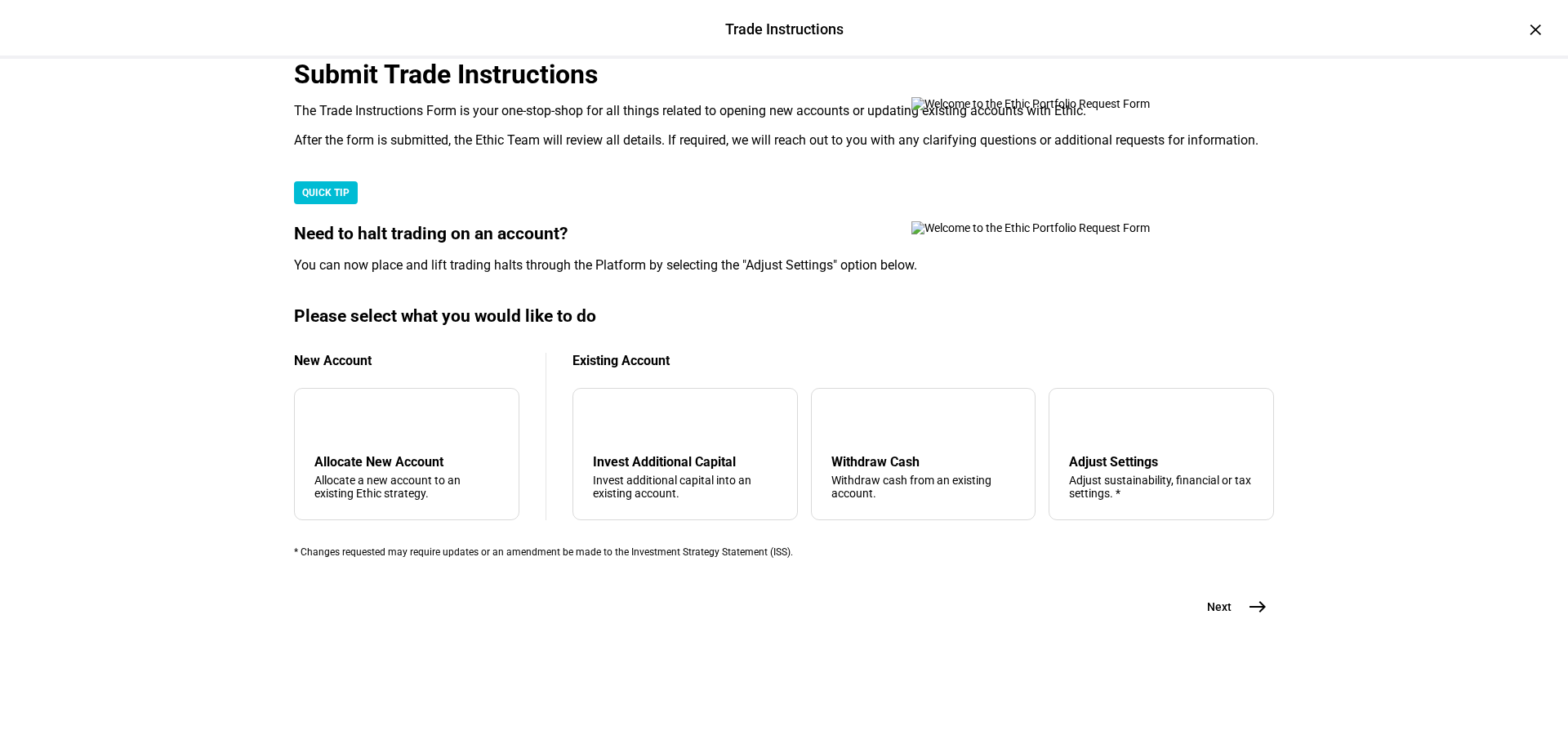
click at [1523, 33] on div "×" at bounding box center [1536, 29] width 26 height 26
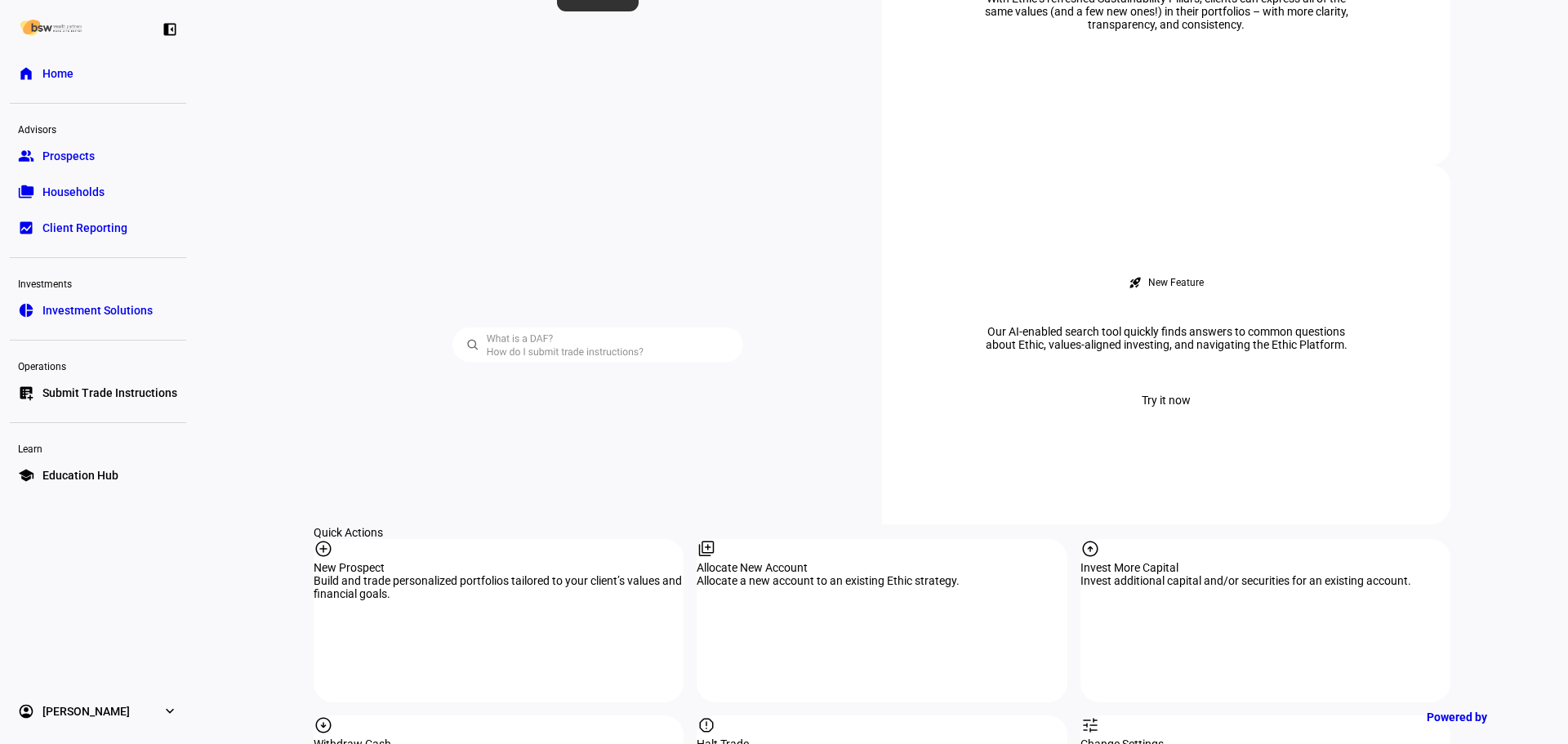
scroll to position [1062, 0]
